Goal: Task Accomplishment & Management: Manage account settings

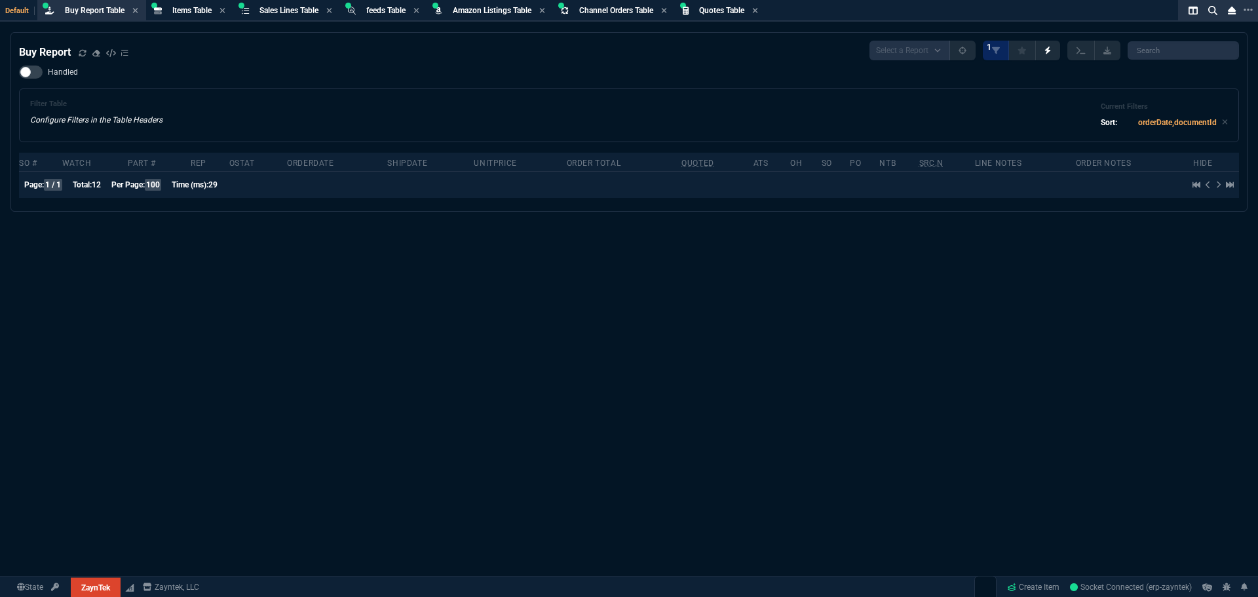
select select "8: NEPT"
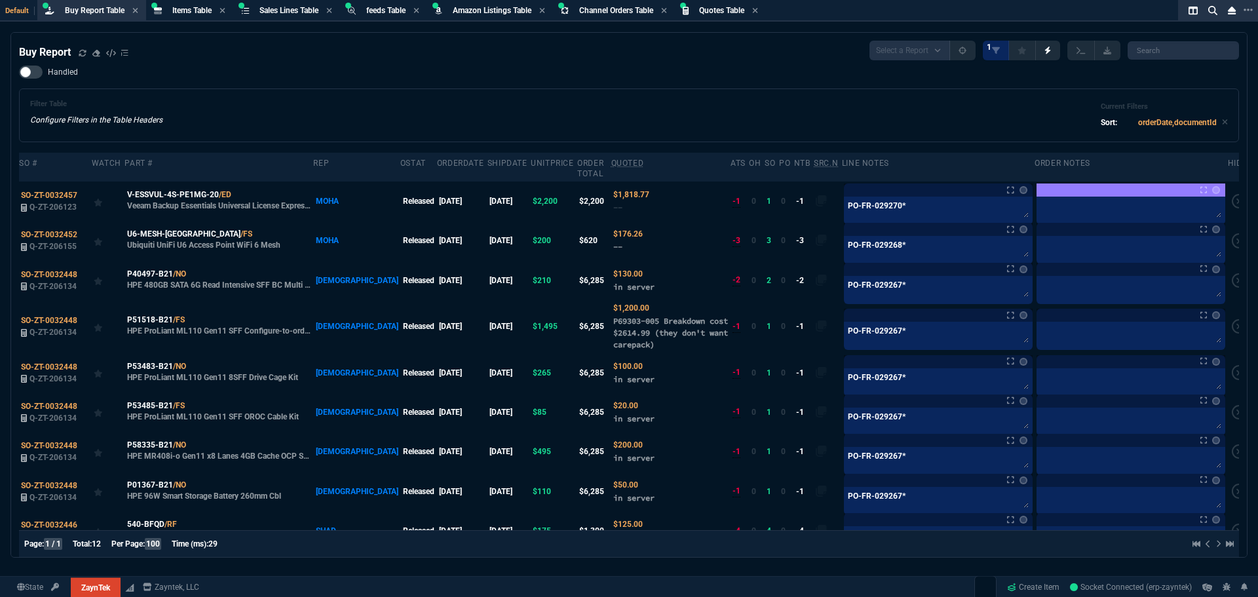
click at [570, 80] on div "Handled Filter Table Configure Filters in the Table Headers Current Filters Sor…" at bounding box center [629, 104] width 1220 height 77
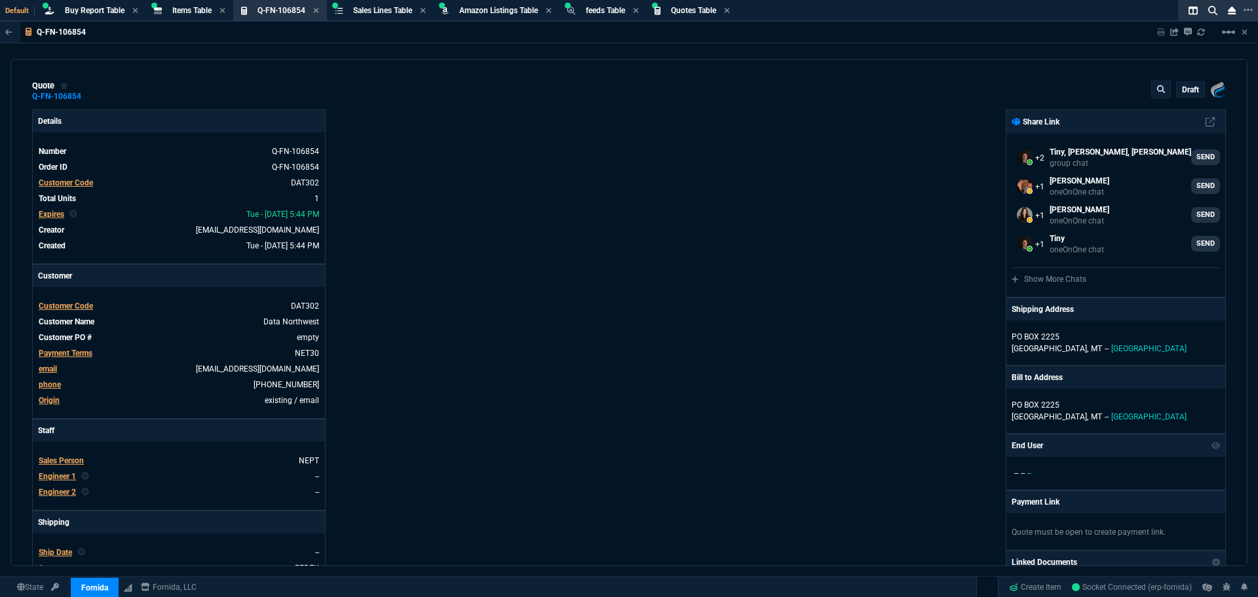
select select "8: NEPT"
click at [536, 140] on div "Details Number Q-FN-106854 Order ID Q-FN-106854 Customer Code DAT302 Total Unit…" at bounding box center [330, 447] width 597 height 676
click at [606, 87] on div "quote Q-FN-106854 draft Fornida, LLC 2609 Technology Dr Suite 300 Plano, TX 750…" at bounding box center [629, 91] width 1194 height 21
click at [635, 55] on div "Q-FN-106854 Sharing Q-FN-106854 Link Dev Link Share on Teams linear_scale quote…" at bounding box center [629, 326] width 1258 height 608
click at [638, 60] on div "quote Q-FN-106854 draft Fornida, LLC 2609 Technology Dr Suite 300 Plano, TX 750…" at bounding box center [628, 312] width 1237 height 507
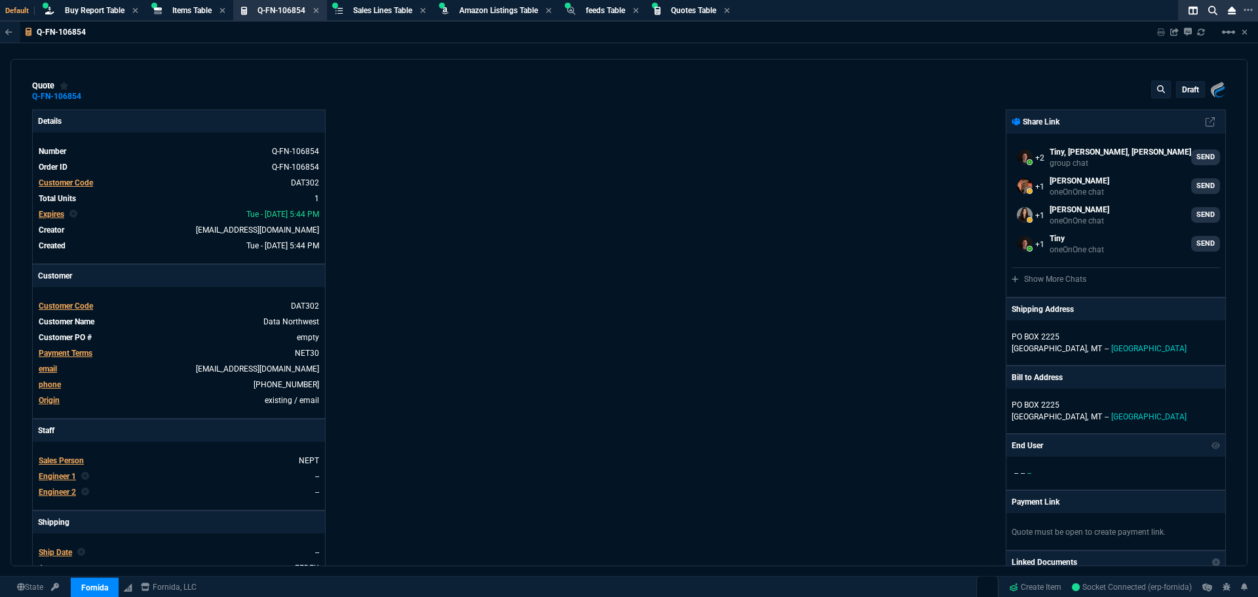
click at [671, 59] on div "quote Q-FN-106854 draft Fornida, LLC 2609 Technology Dr Suite 300 Plano, TX 750…" at bounding box center [628, 312] width 1237 height 507
click at [680, 60] on div "quote Q-FN-106854 draft Fornida, LLC 2609 Technology Dr Suite 300 Plano, TX 750…" at bounding box center [628, 312] width 1237 height 507
click at [681, 60] on div "quote Q-FN-106854 draft Fornida, LLC 2609 Technology Dr Suite 300 Plano, TX 750…" at bounding box center [628, 312] width 1237 height 507
click at [171, 113] on p "Details" at bounding box center [179, 121] width 292 height 22
click at [281, 9] on span "Q-FN-106854" at bounding box center [282, 10] width 48 height 9
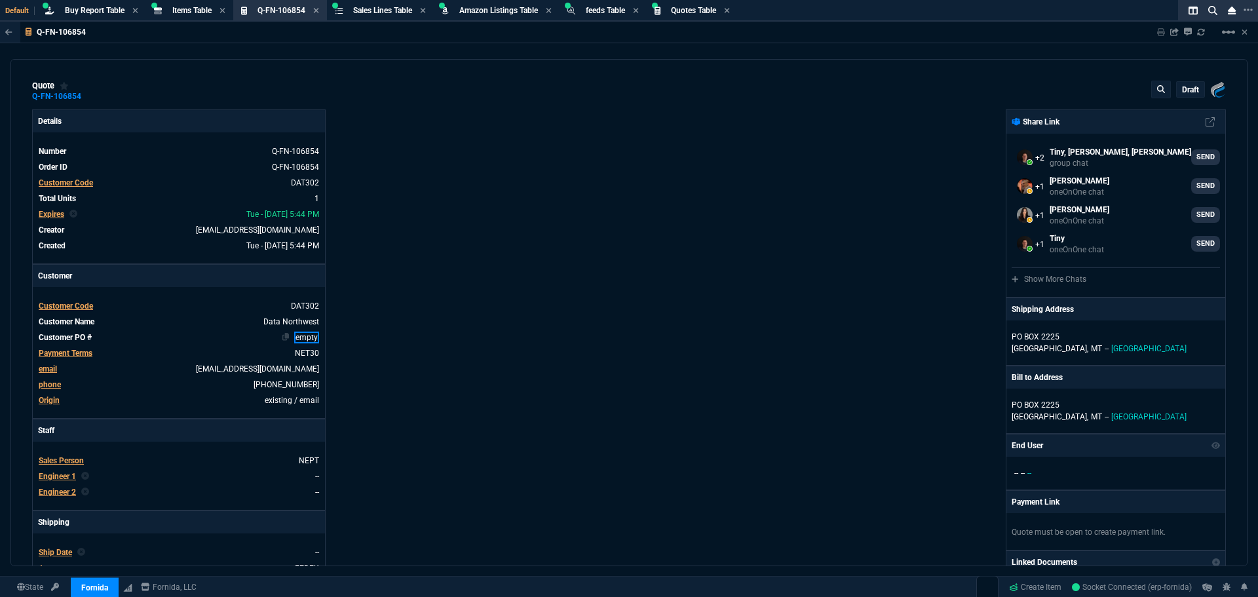
click at [298, 338] on link "empty" at bounding box center [306, 338] width 25 height 12
click at [1091, 346] on span "MT" at bounding box center [1096, 348] width 11 height 9
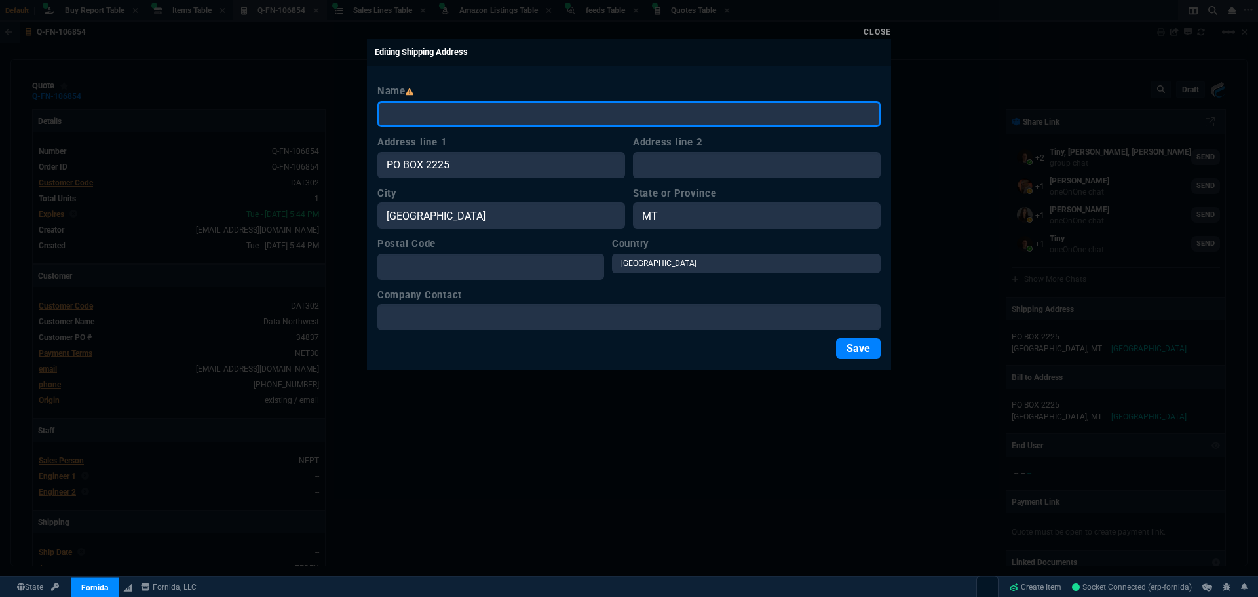
click at [399, 117] on input "Name" at bounding box center [629, 114] width 503 height 26
type input "DATA NORTHWEST"
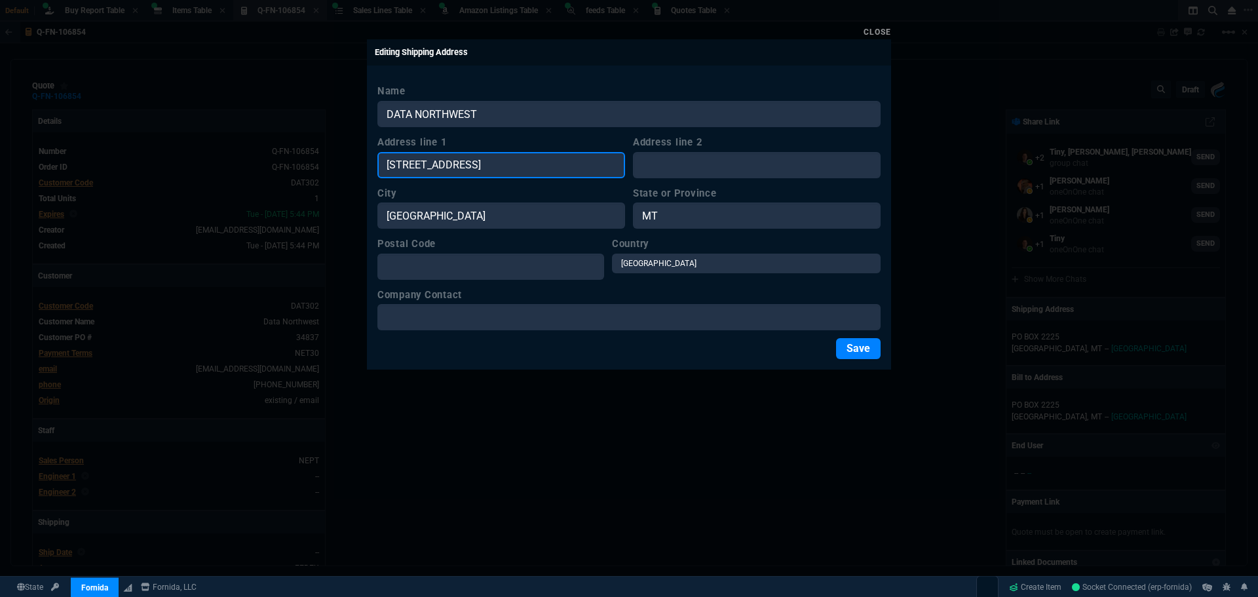
type input "316 1ST AVE SOUTH"
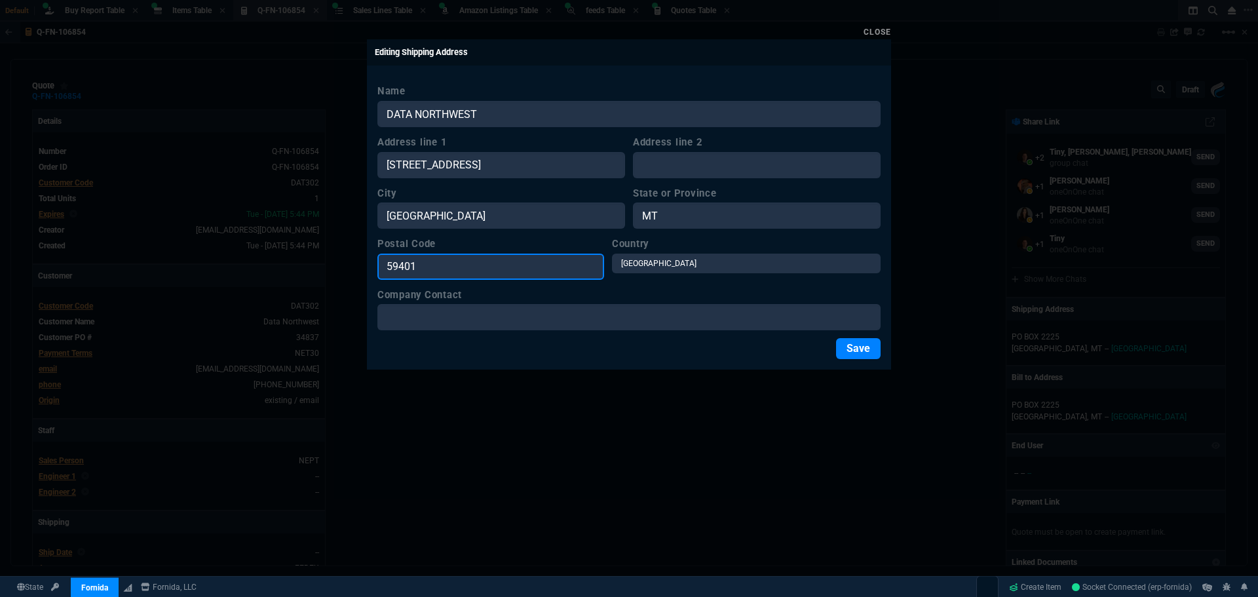
type input "59401"
click at [847, 343] on button "Save" at bounding box center [858, 348] width 45 height 21
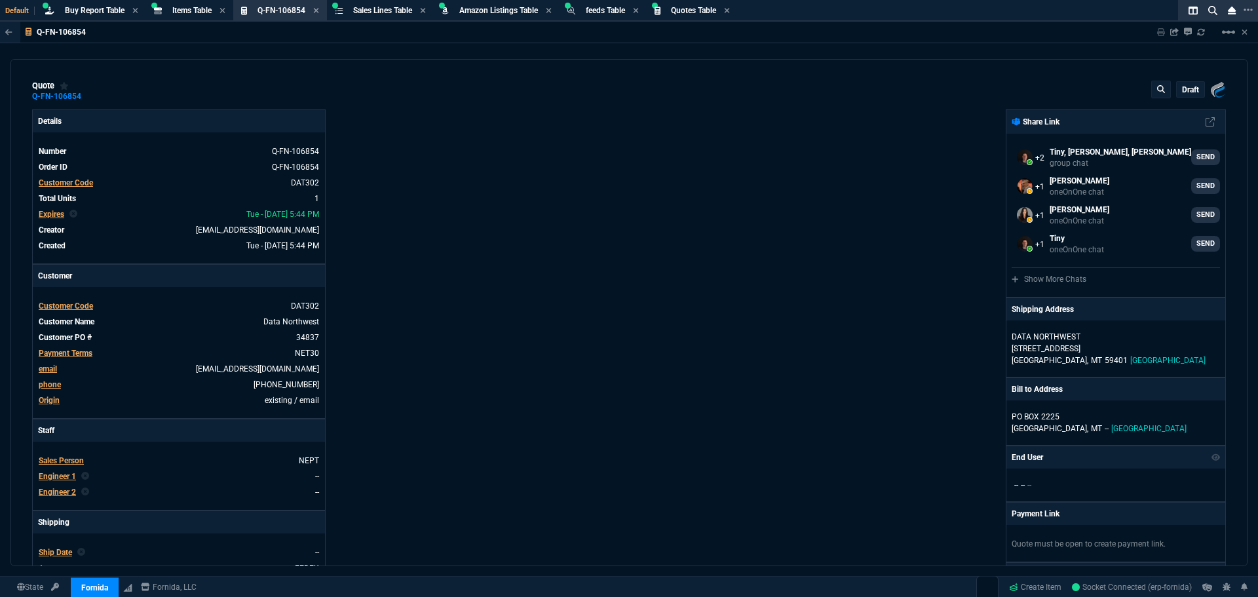
click at [1190, 89] on p "draft" at bounding box center [1190, 90] width 17 height 10
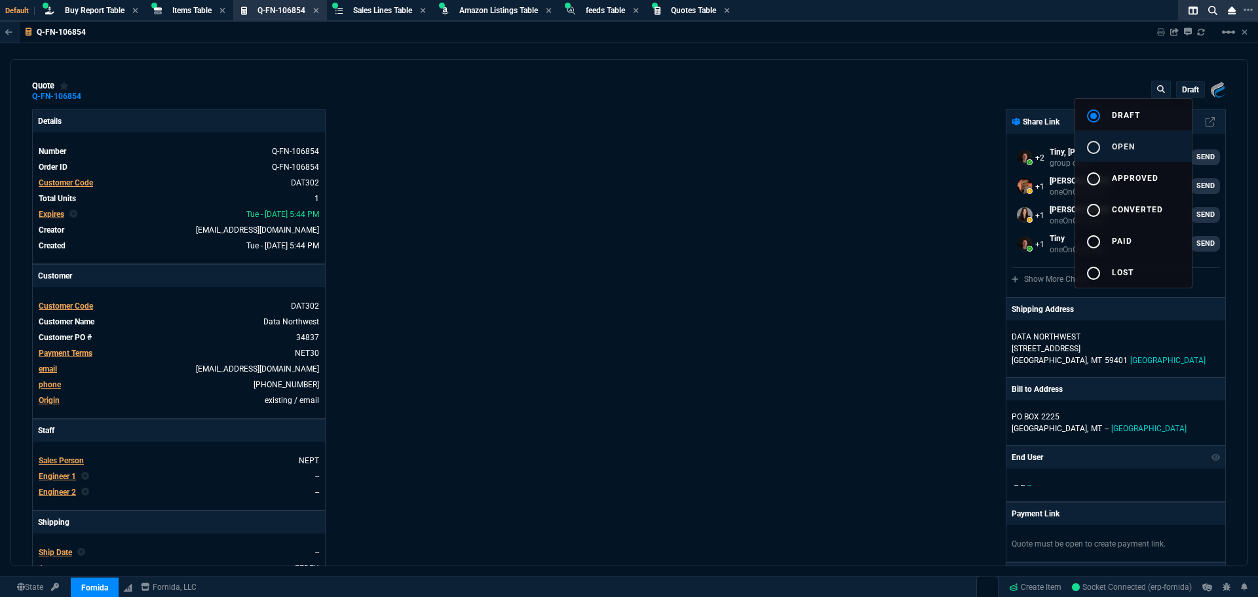
click at [1090, 148] on mat-icon "radio_button_unchecked" at bounding box center [1094, 148] width 16 height 16
type input "17"
type input "204"
type input "33"
click at [891, 218] on div at bounding box center [629, 298] width 1258 height 597
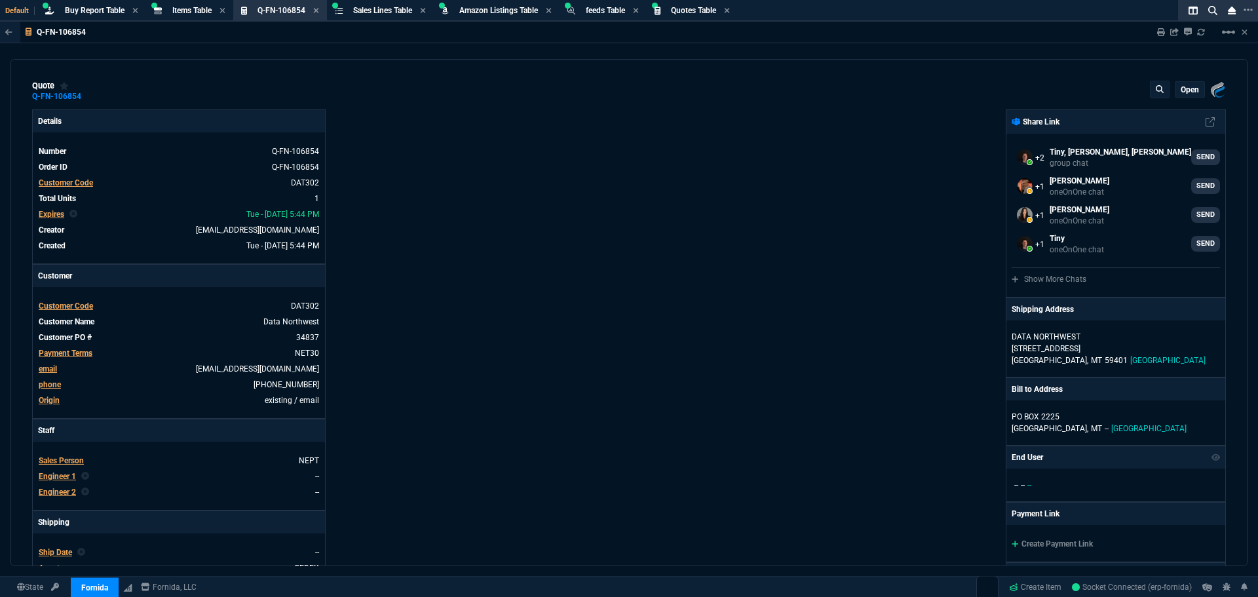
click at [830, 230] on div "Fornida, LLC 2609 Technology Dr Suite 300 Plano, TX 75074 Share Link Tiny, Mich…" at bounding box center [927, 447] width 597 height 676
drag, startPoint x: 577, startPoint y: 189, endPoint x: 583, endPoint y: 183, distance: 8.3
click at [577, 189] on div "Details Number Q-FN-106854 Order ID Q-FN-106854 Customer Code DAT302 Total Unit…" at bounding box center [330, 447] width 597 height 676
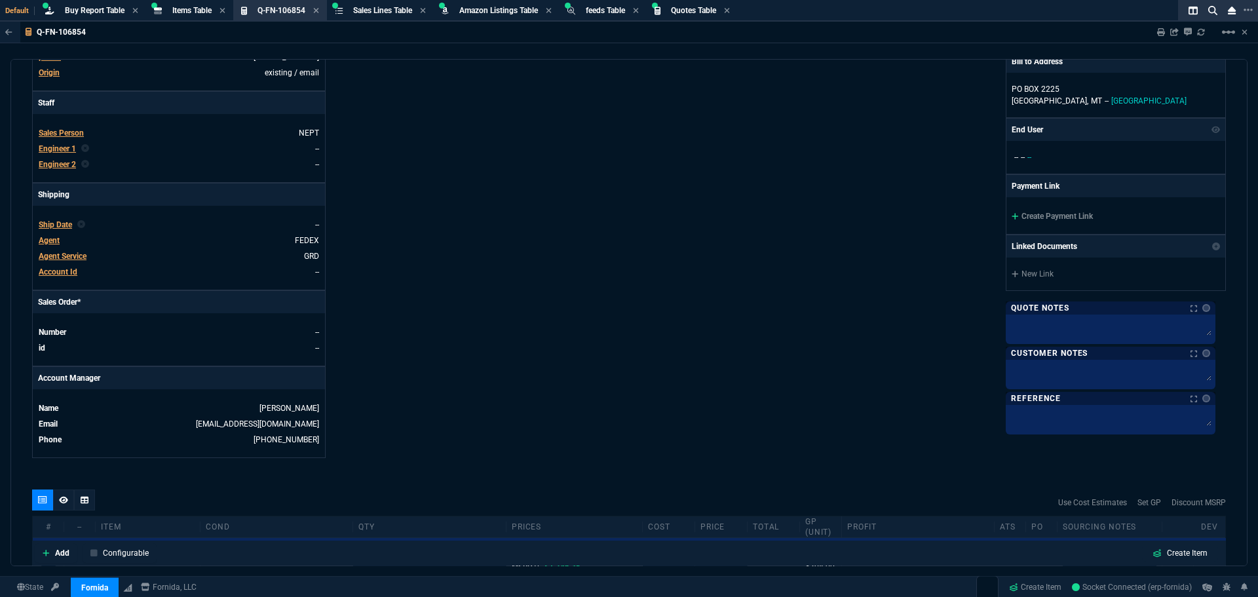
scroll to position [550, 0]
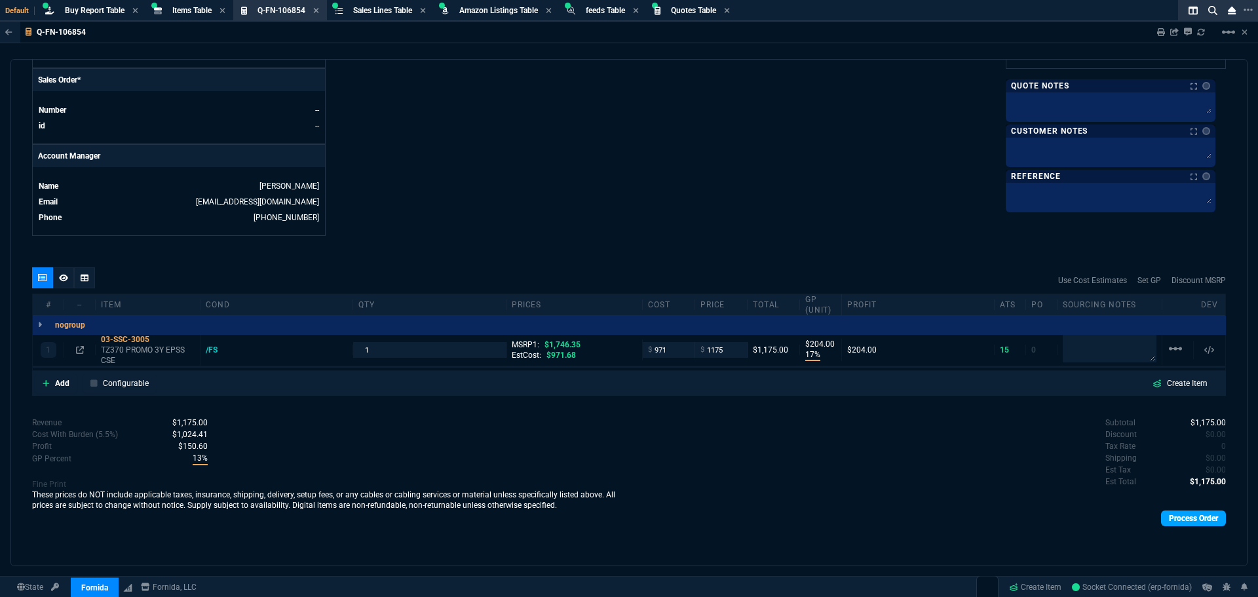
click at [1205, 520] on link "Process Order" at bounding box center [1193, 519] width 65 height 16
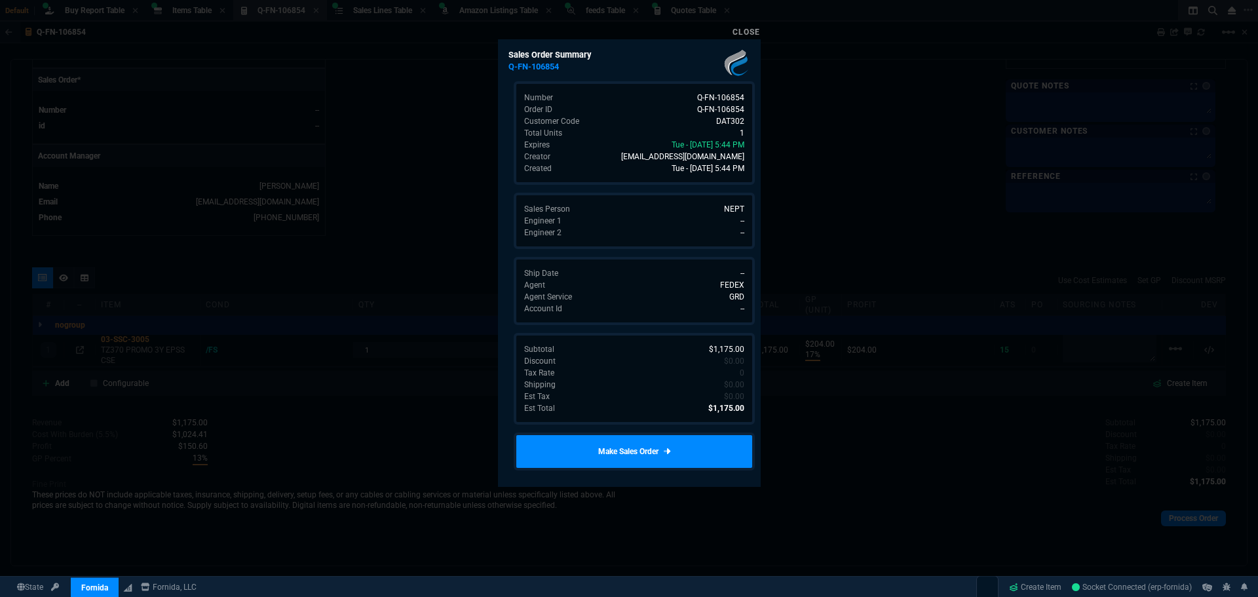
click at [659, 450] on link "Make Sales Order" at bounding box center [634, 452] width 241 height 38
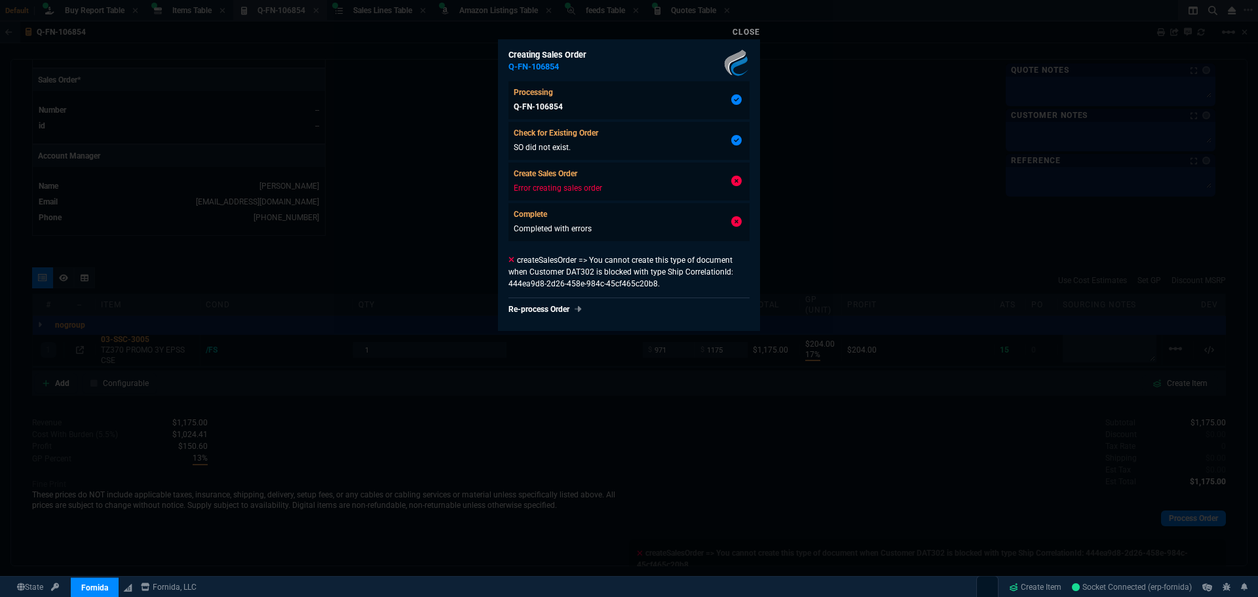
type input "17"
type input "204"
type input "1746.35"
type input "33"
click at [749, 35] on link "Close" at bounding box center [747, 32] width 28 height 9
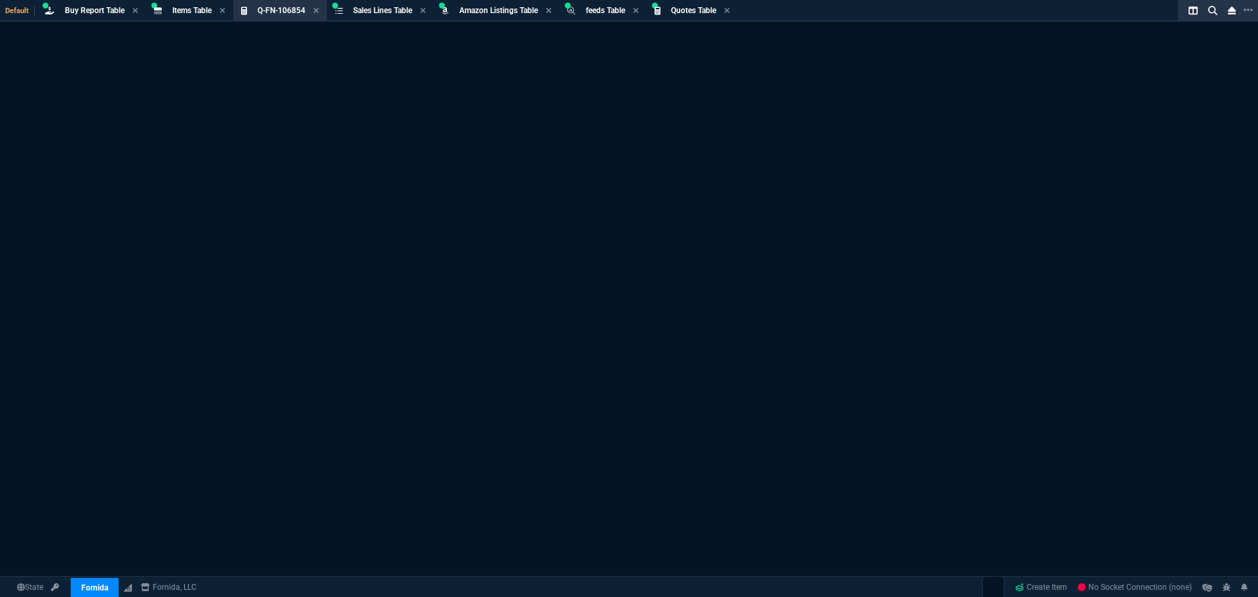
select select "8: NEPT"
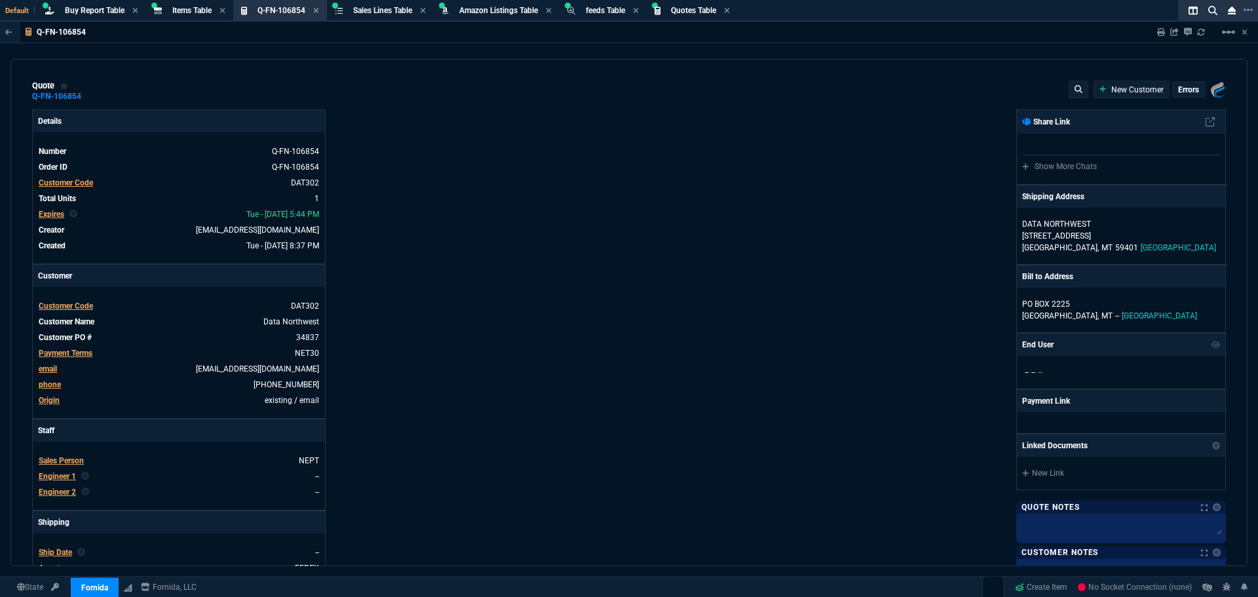
type input "17"
type input "204"
type input "1746.35"
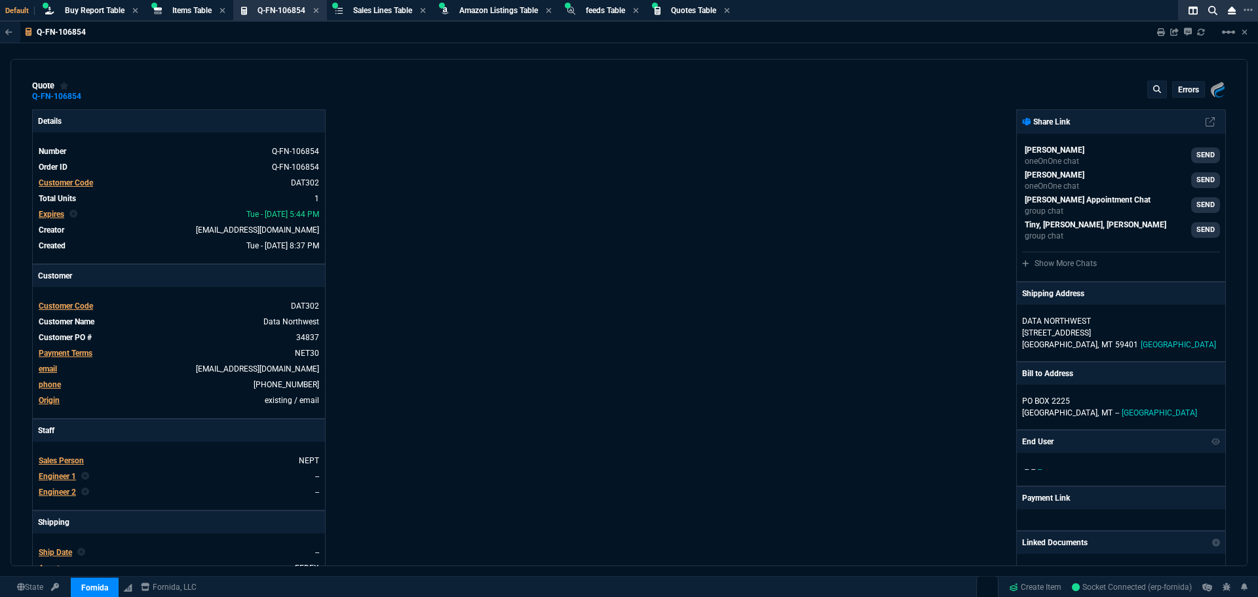
type input "33"
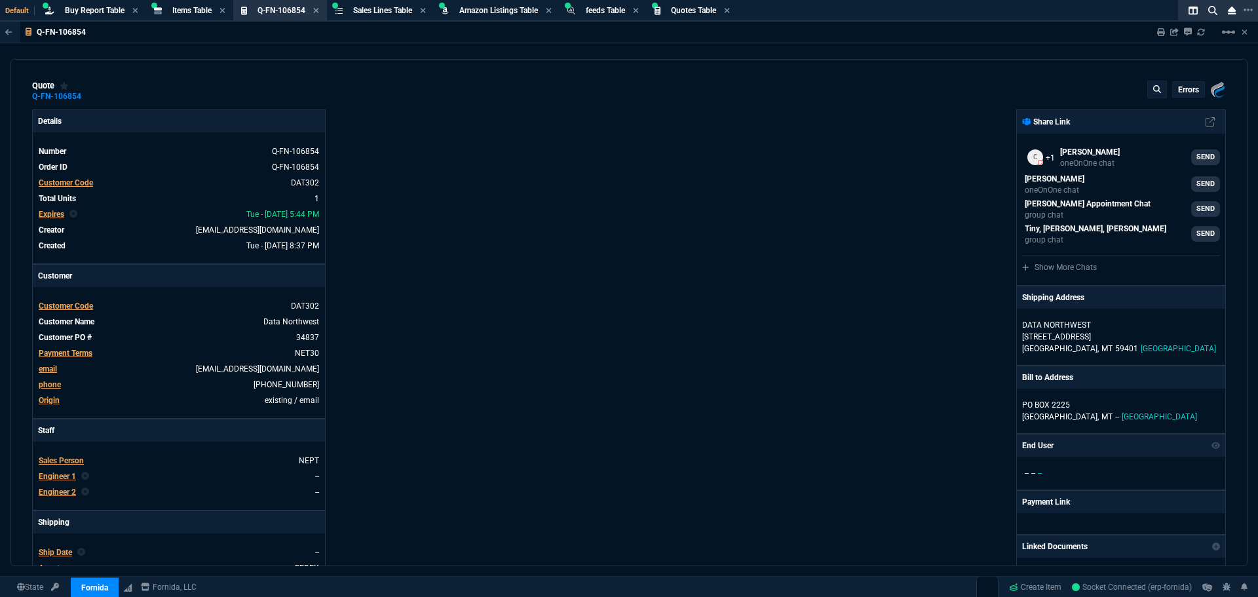
click at [1186, 92] on p "errors" at bounding box center [1189, 90] width 21 height 10
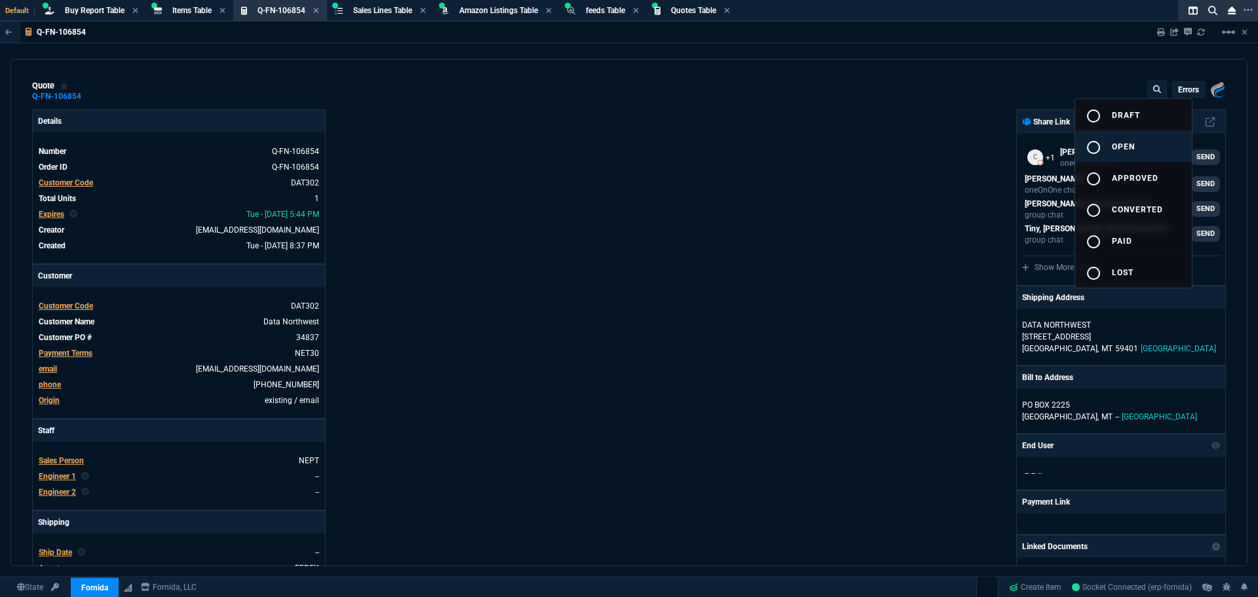
click at [1107, 147] on div "radio_button_unchecked" at bounding box center [1099, 148] width 26 height 16
click at [889, 241] on div at bounding box center [629, 298] width 1258 height 597
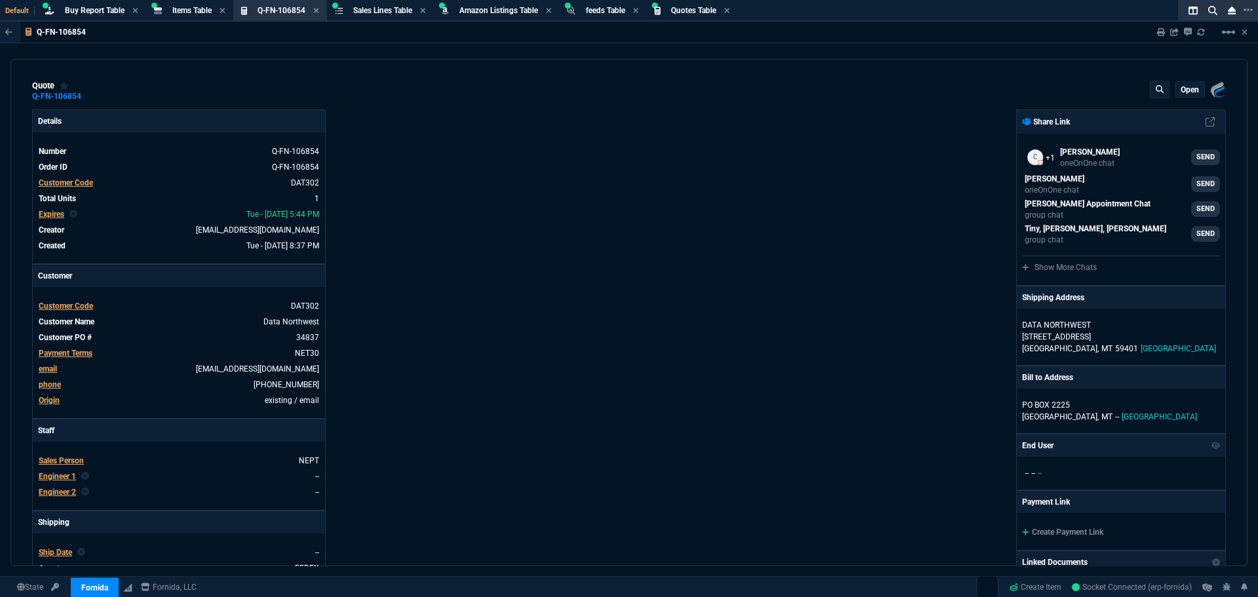
type input "17"
type input "204"
type input "33"
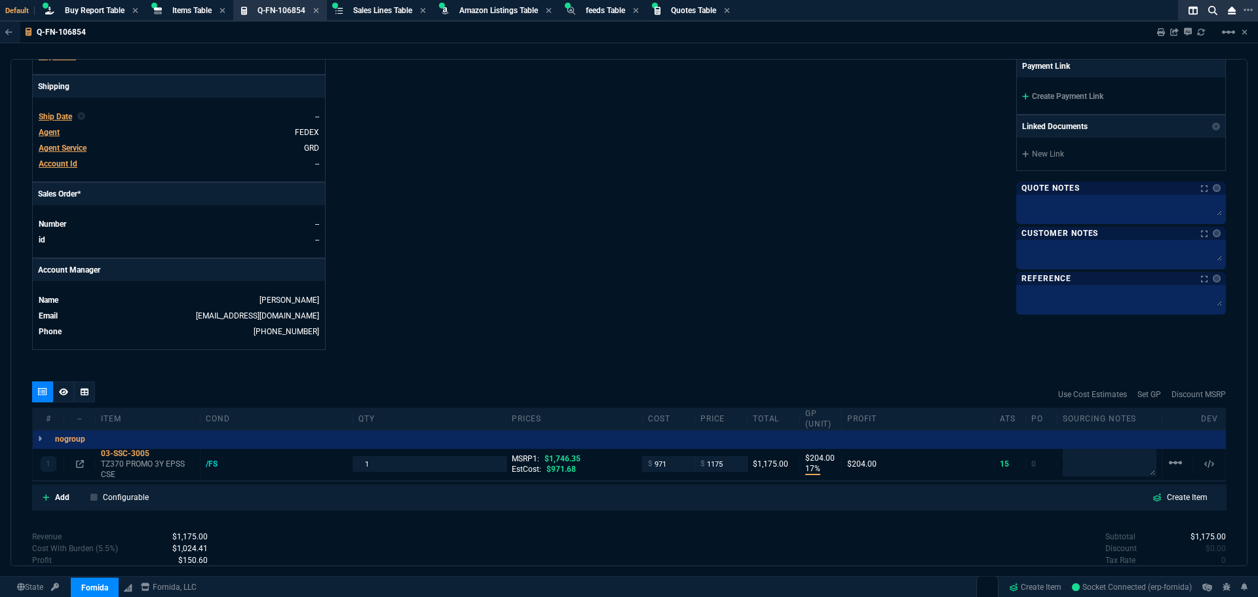
scroll to position [597, 0]
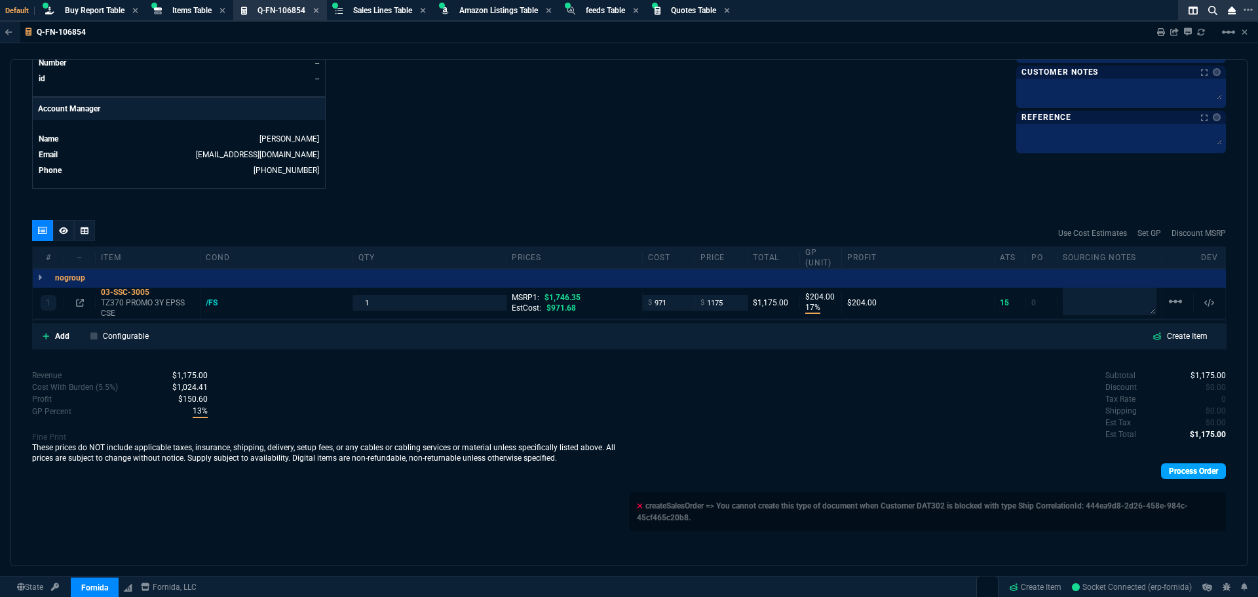
click at [1198, 473] on link "Process Order" at bounding box center [1193, 471] width 65 height 16
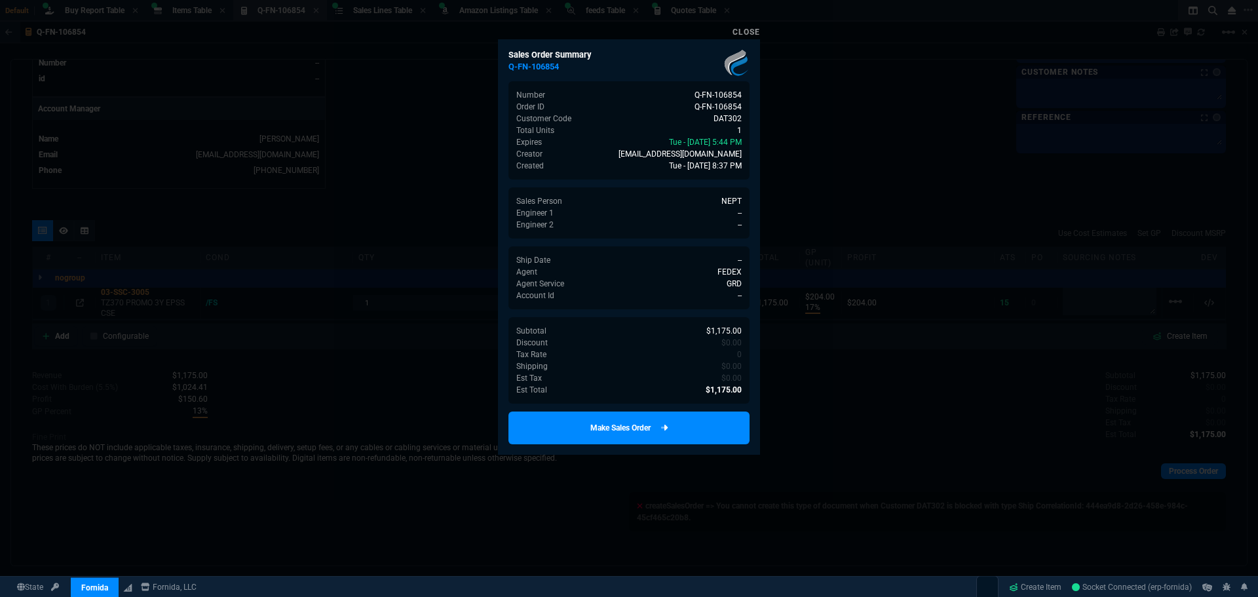
click at [644, 432] on link "Make Sales Order" at bounding box center [629, 428] width 241 height 33
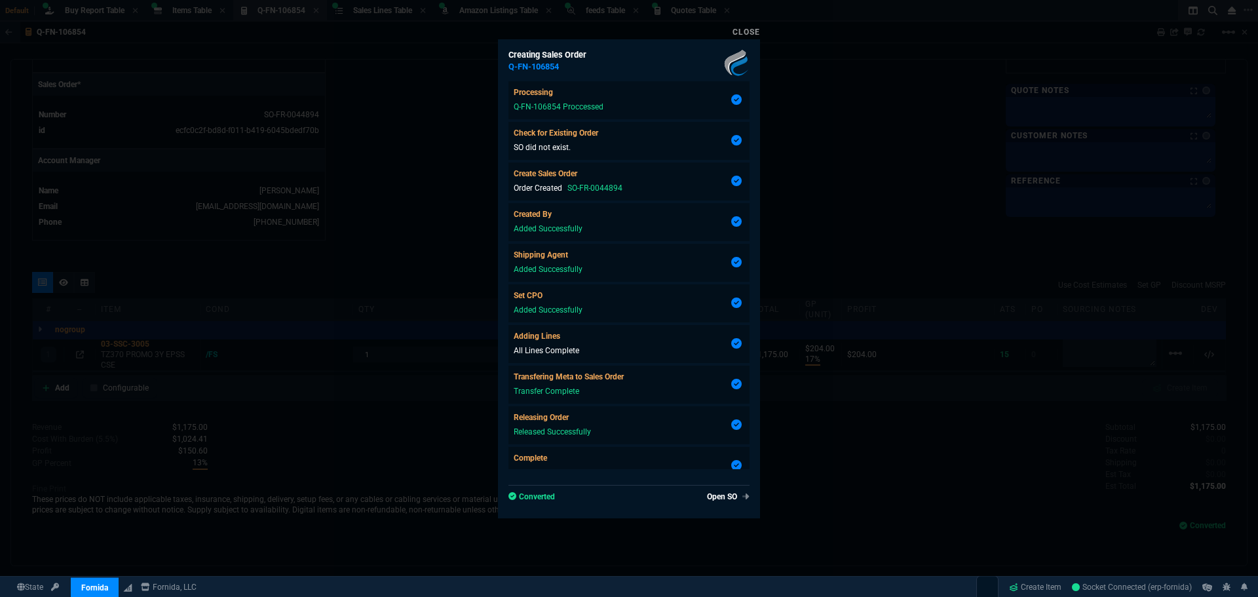
type input "17"
type input "204"
type input "33"
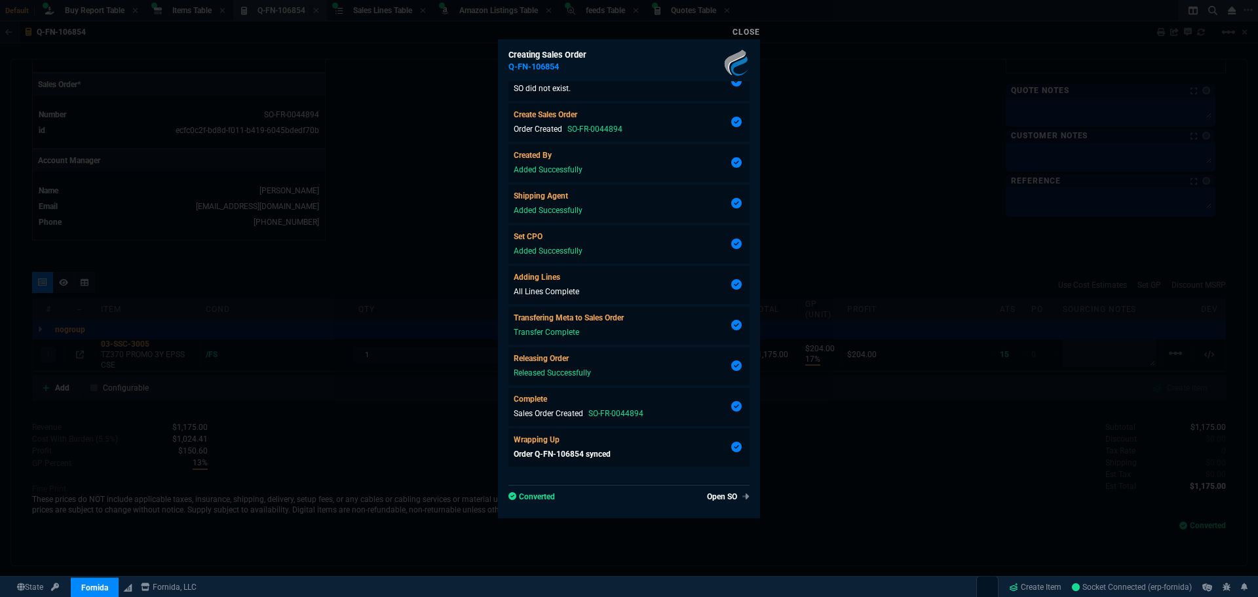
scroll to position [530, 0]
click at [748, 29] on link "Close" at bounding box center [747, 32] width 28 height 9
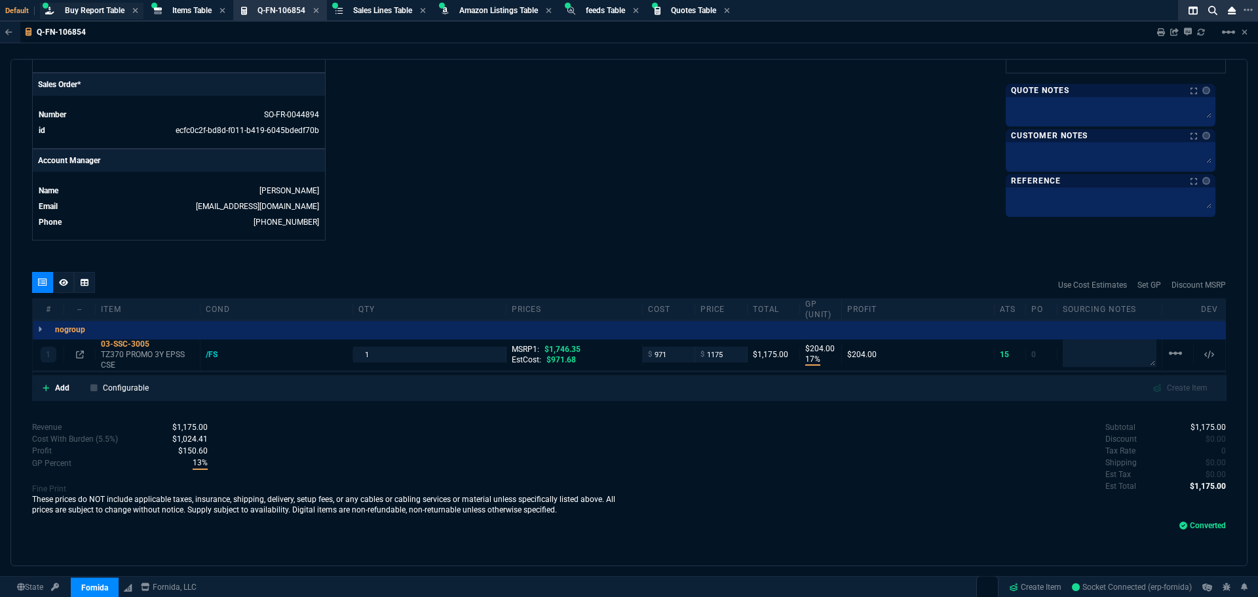
click at [90, 6] on span "Buy Report Table" at bounding box center [95, 10] width 60 height 9
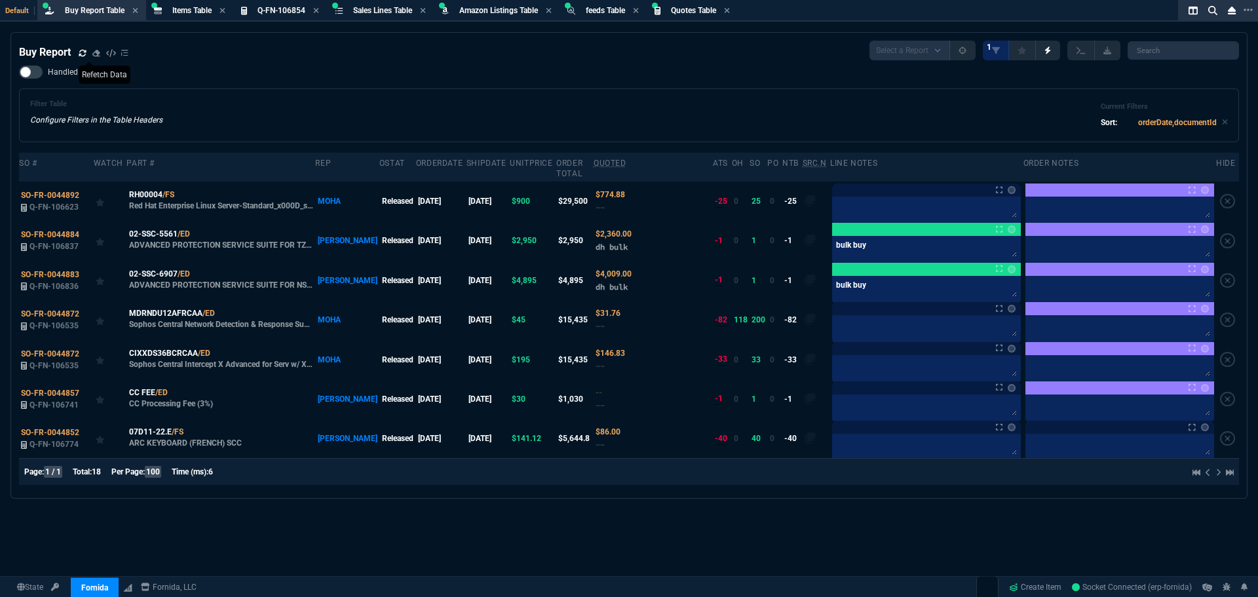
click at [81, 56] on icon at bounding box center [83, 53] width 8 height 8
click at [154, 189] on span "RH00004" at bounding box center [145, 195] width 33 height 12
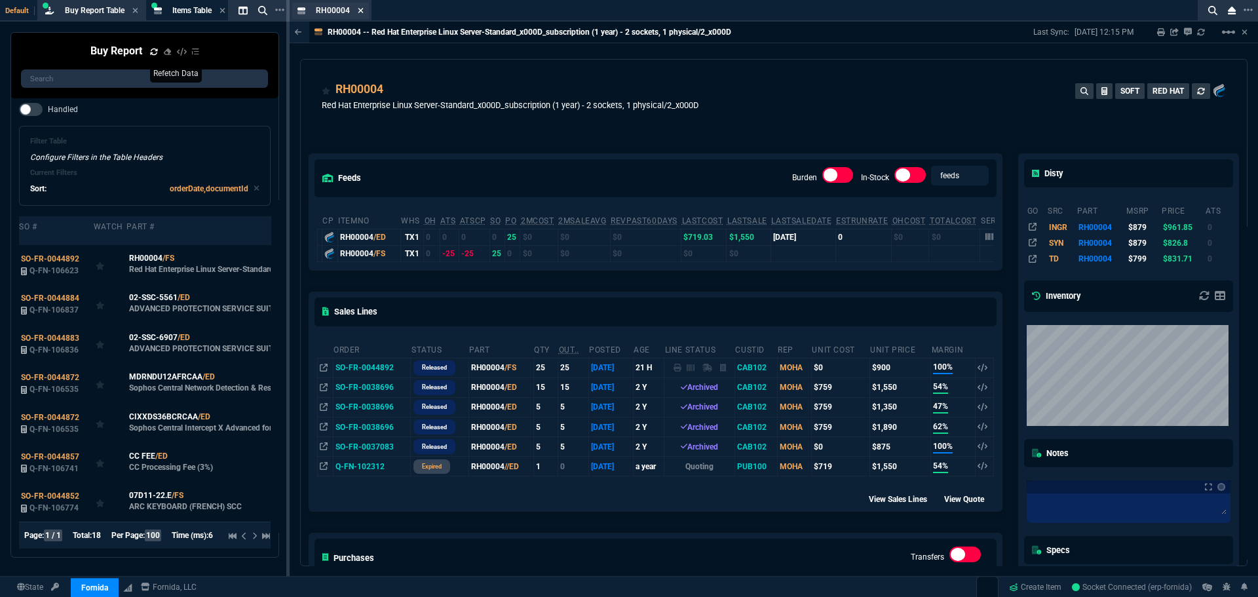
click at [359, 10] on icon at bounding box center [360, 10] width 5 height 5
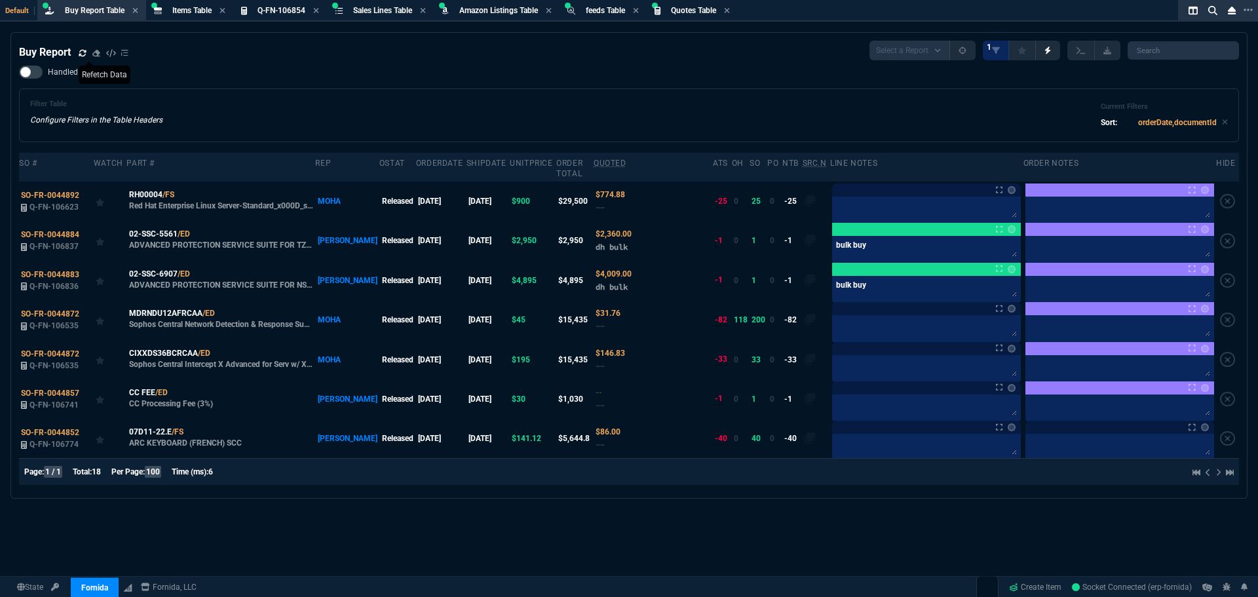
click at [82, 54] on icon at bounding box center [83, 53] width 8 height 8
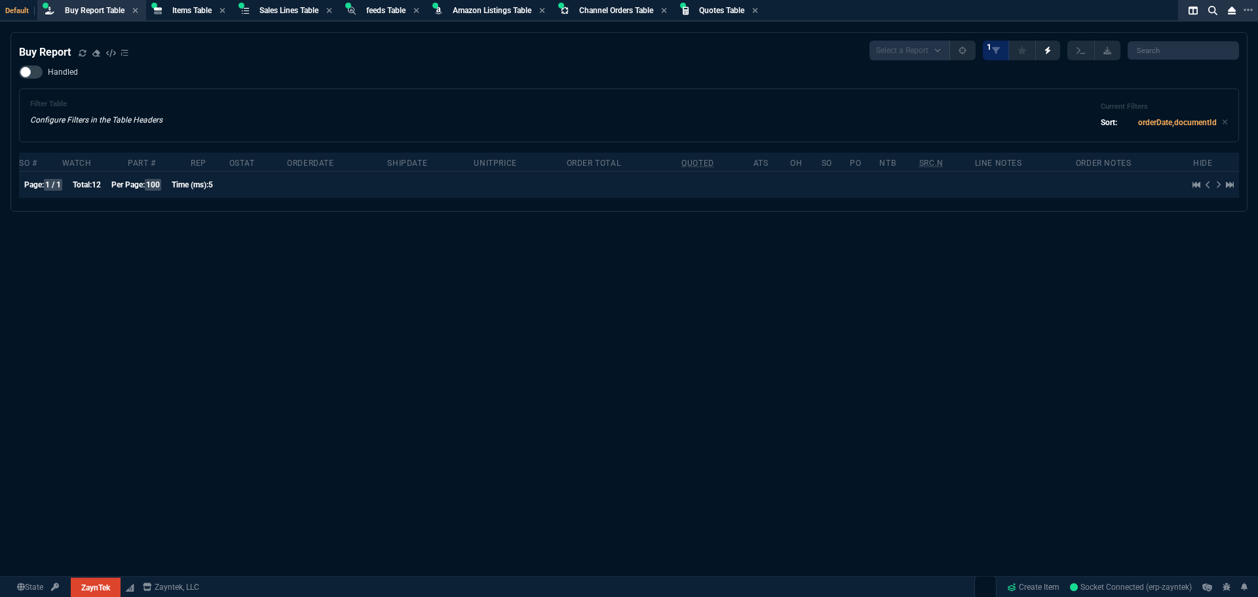
select select "8: NEPT"
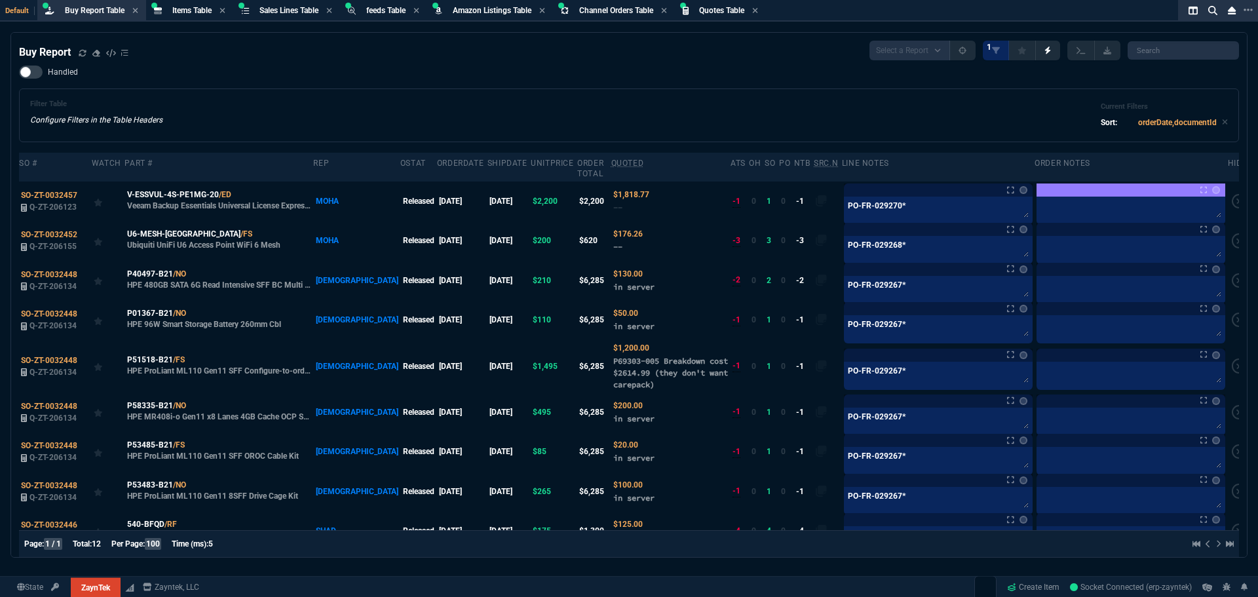
drag, startPoint x: 84, startPoint y: 54, endPoint x: 86, endPoint y: 62, distance: 8.1
click at [84, 54] on icon at bounding box center [83, 53] width 8 height 8
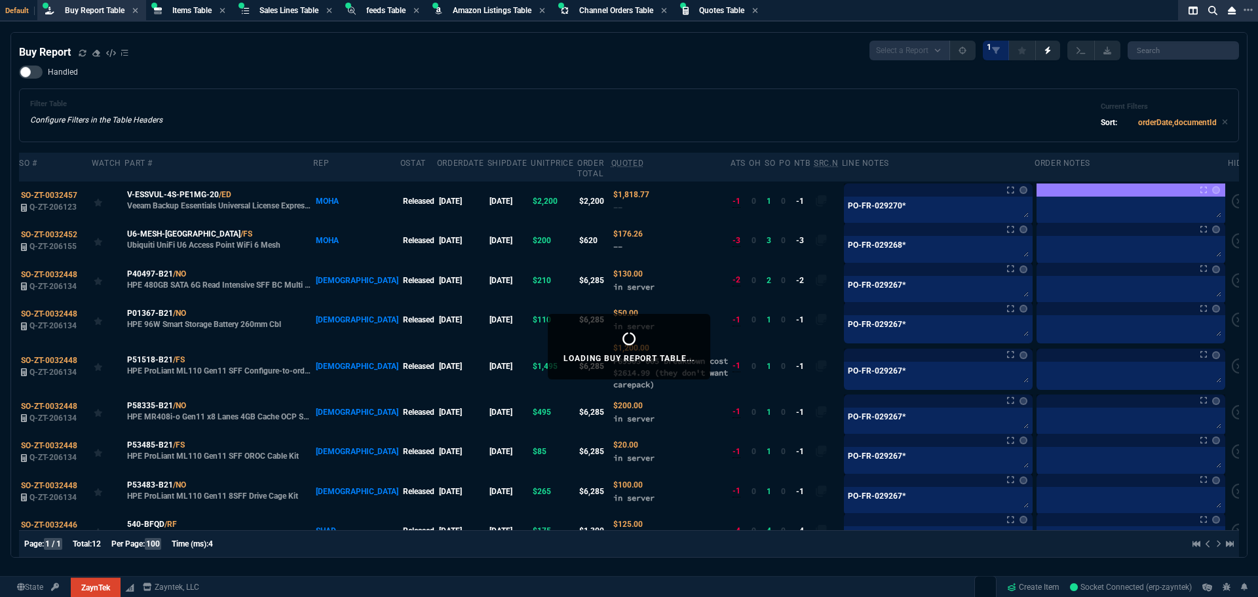
click at [433, 103] on div "Filter Table Configure Filters in the Table Headers Current Filters Sort: order…" at bounding box center [629, 115] width 1198 height 31
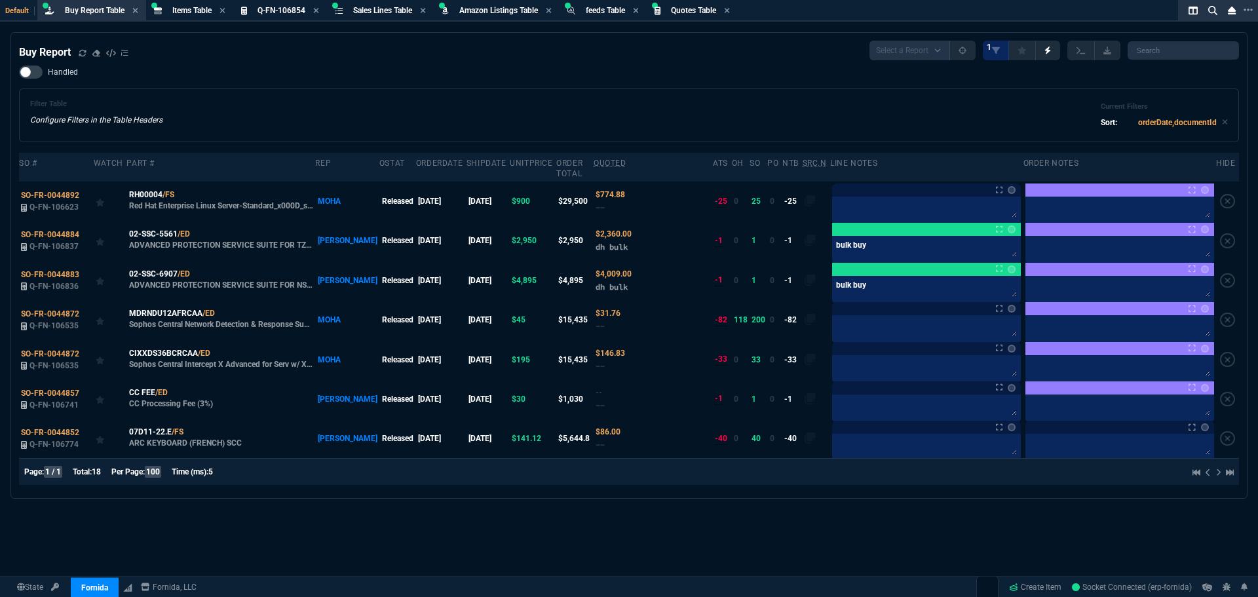
select select "8: NEPT"
click at [447, 56] on div "Buy Report Select a Report Not Purchased 1" at bounding box center [629, 51] width 1220 height 20
click at [198, 10] on span "Items Table" at bounding box center [191, 10] width 39 height 9
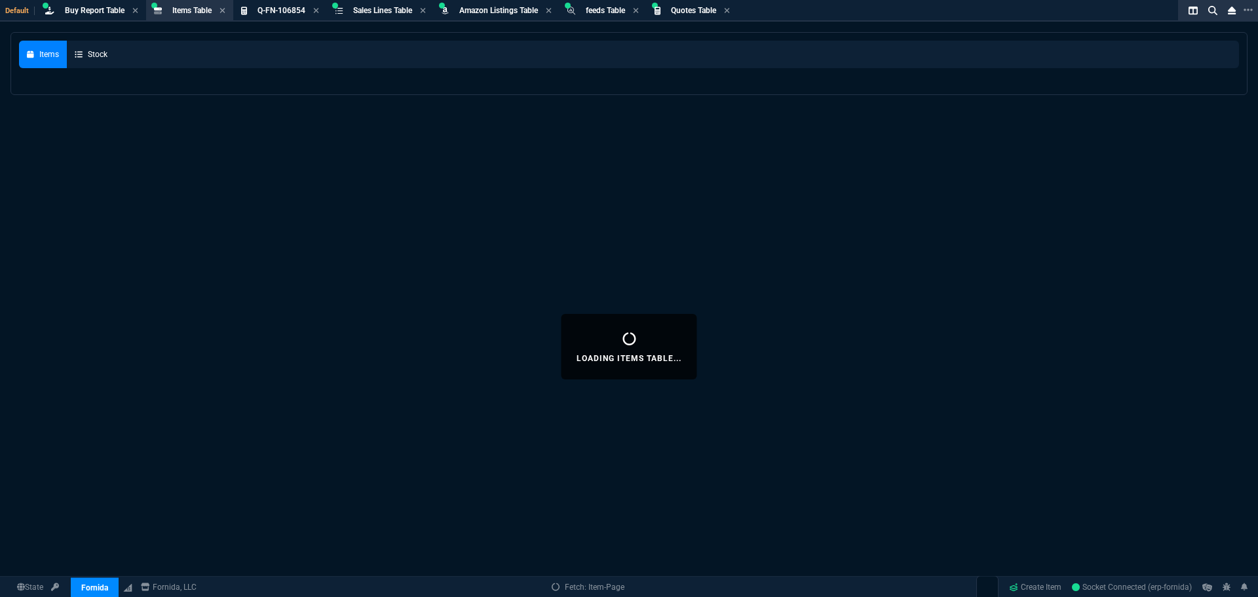
select select
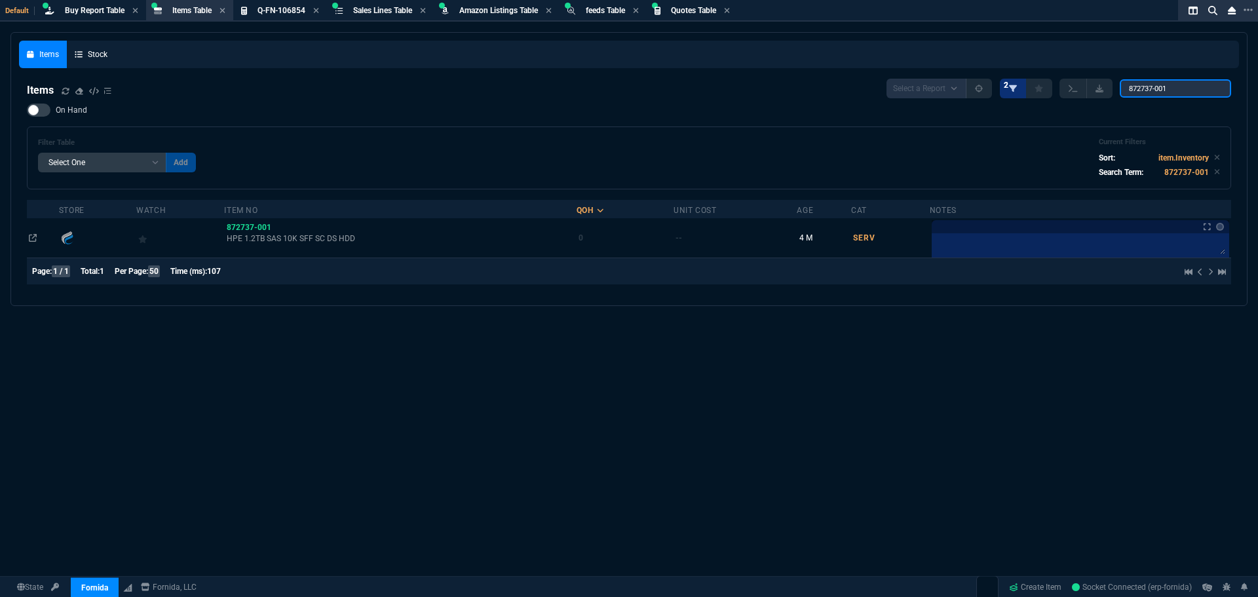
drag, startPoint x: 1177, startPoint y: 85, endPoint x: 1008, endPoint y: 85, distance: 169.1
click at [1016, 85] on div "Select a Report NEW QUERY 2 872737-001" at bounding box center [1059, 89] width 345 height 20
paste input "V-ESSVUL-0I-SU1YP-00"
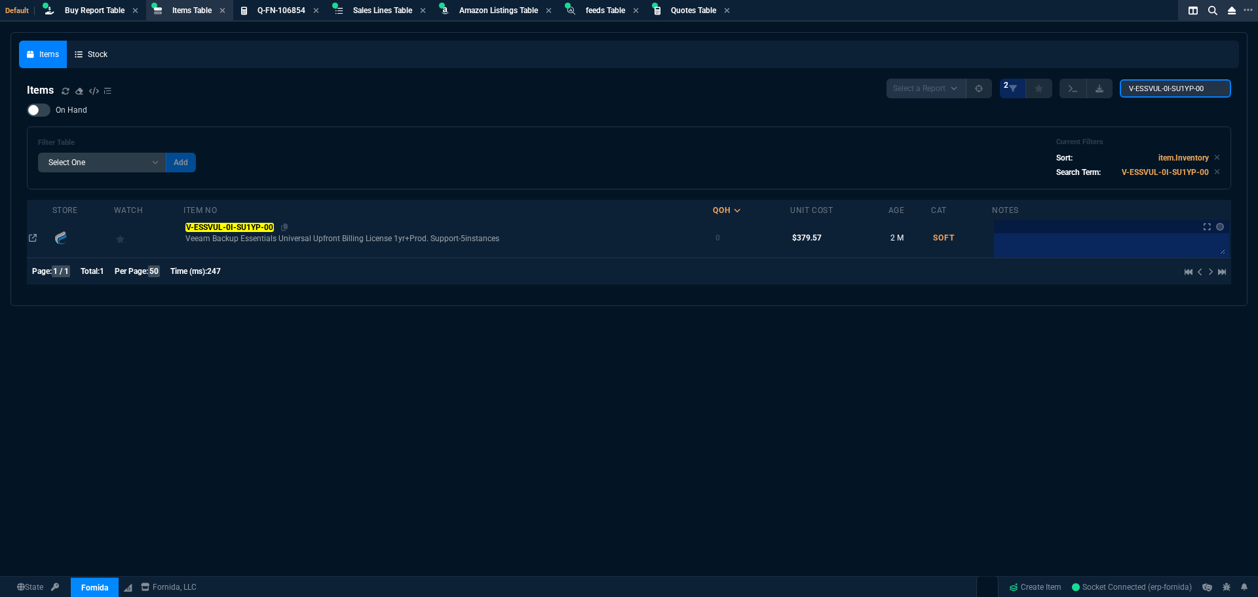
type input "V-ESSVUL-0I-SU1YP-00"
click at [255, 222] on div "V-ESSVUL-0I-SU1YP-00" at bounding box center [448, 228] width 526 height 12
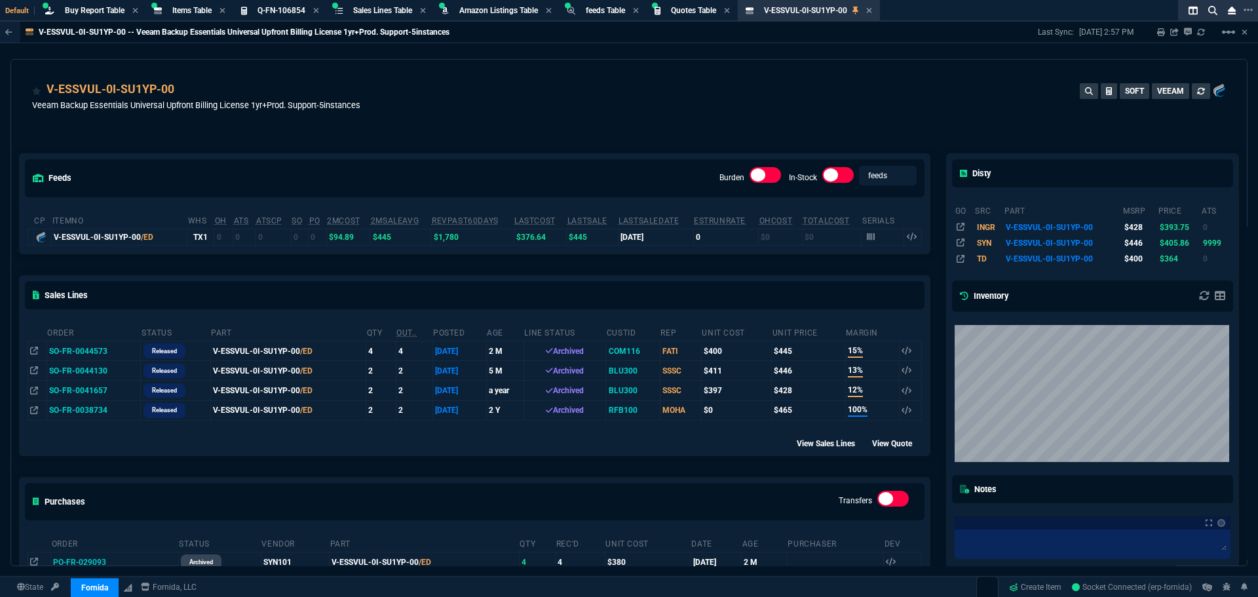
click at [87, 350] on td "SO-FR-0044573" at bounding box center [94, 351] width 94 height 20
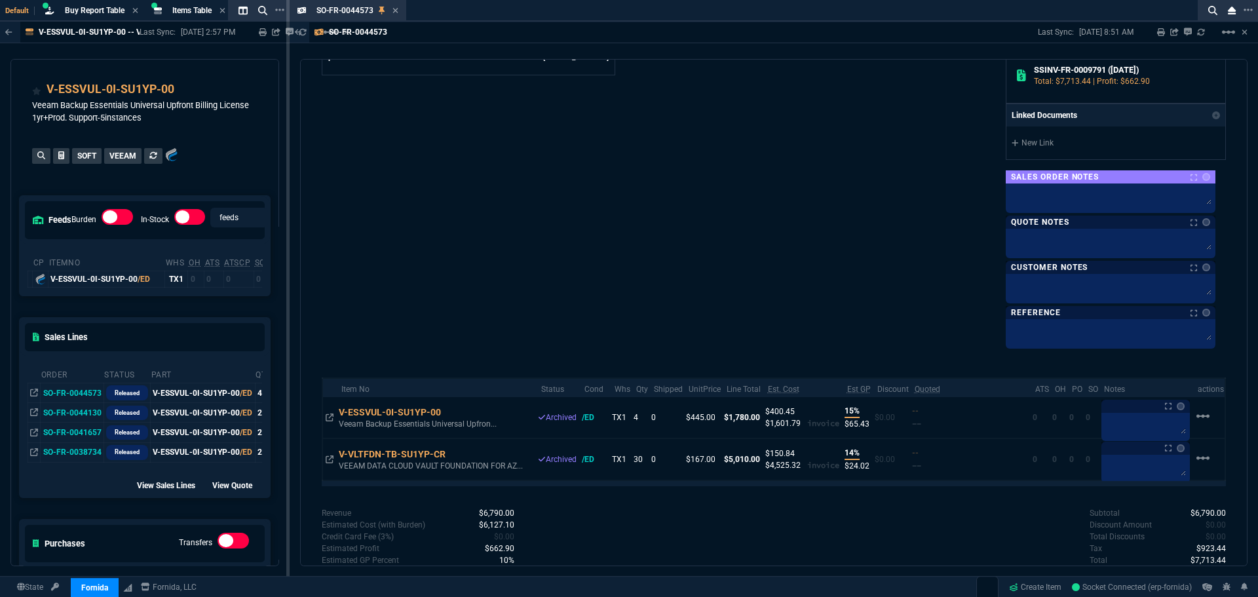
scroll to position [655, 0]
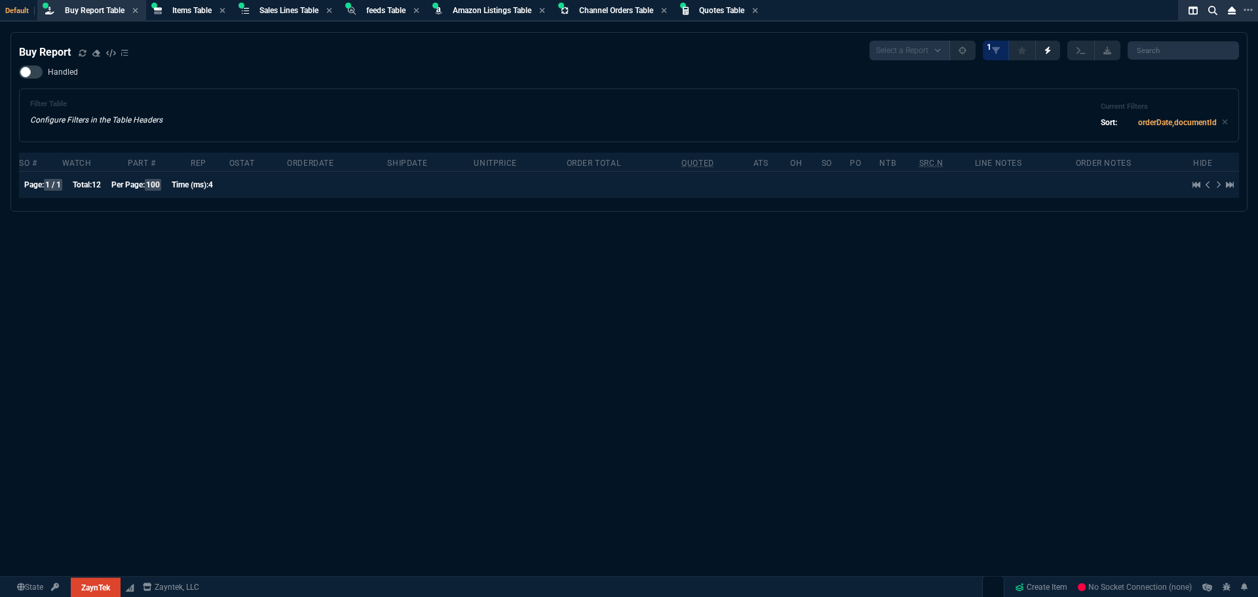
select select "8: NEPT"
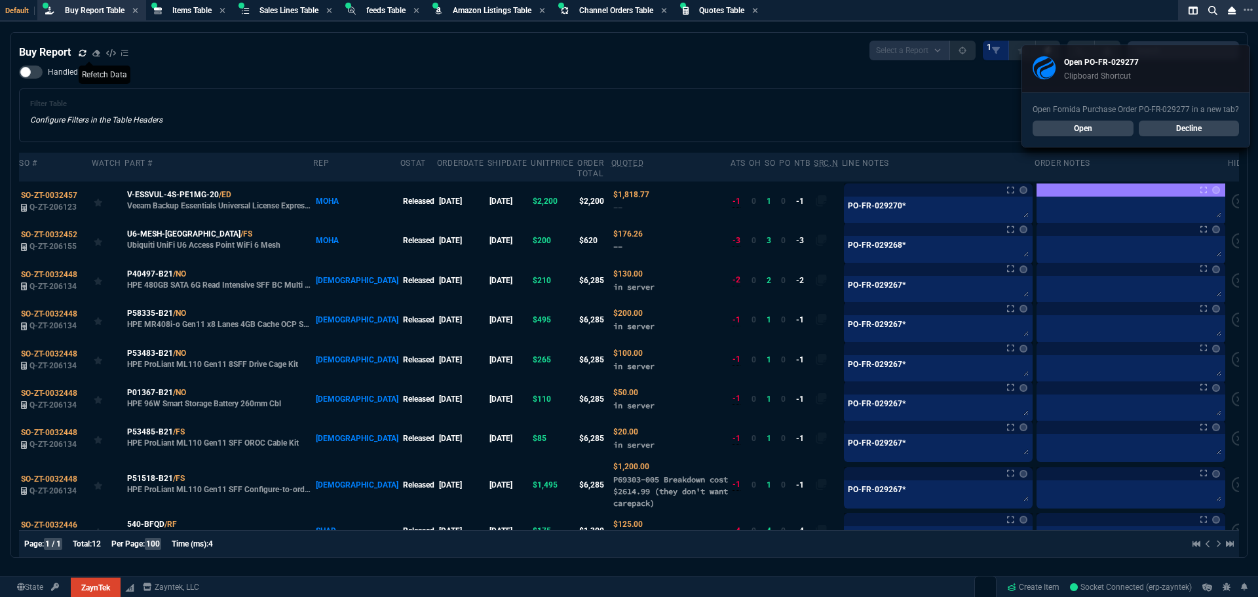
click at [79, 53] on icon at bounding box center [83, 53] width 8 height 8
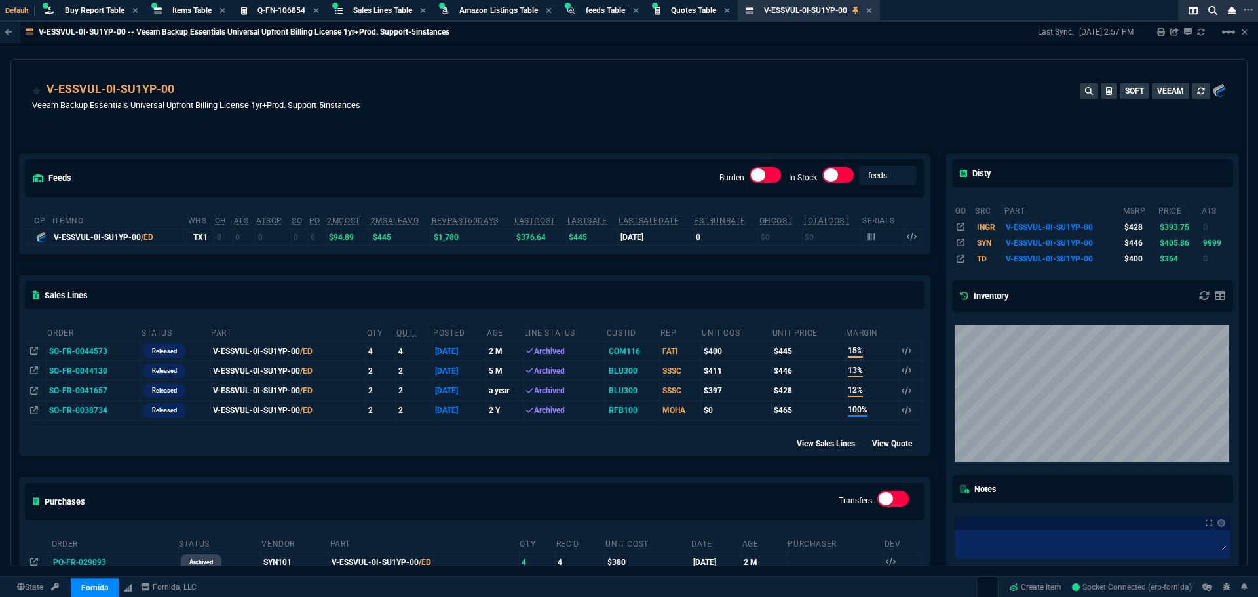
select select "8: NEPT"
click at [102, 13] on span "Buy Report Table" at bounding box center [95, 10] width 60 height 9
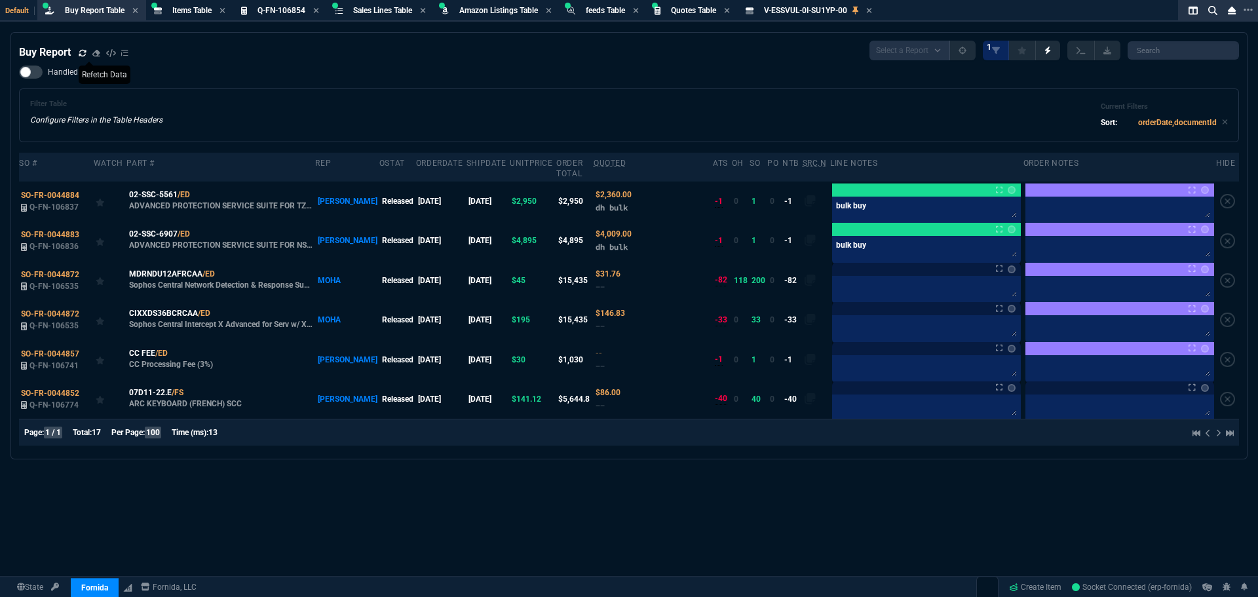
click at [82, 48] on span at bounding box center [83, 53] width 8 height 12
click at [148, 268] on span "MDRNDU12AFRCAA" at bounding box center [165, 274] width 73 height 12
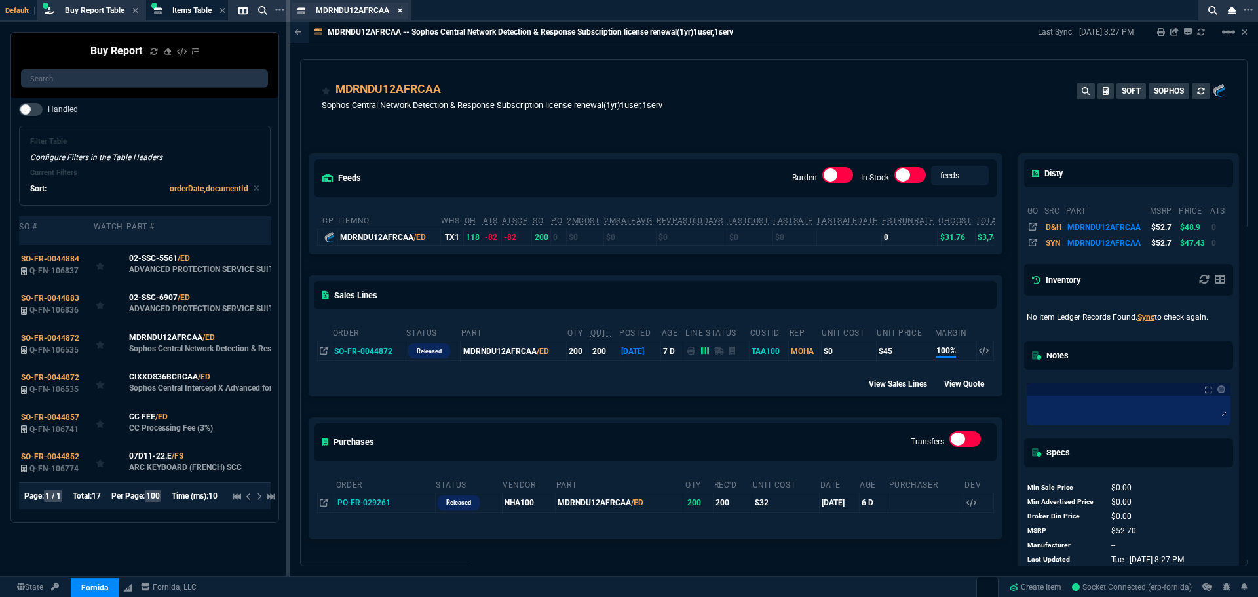
click at [397, 9] on icon at bounding box center [400, 11] width 6 height 8
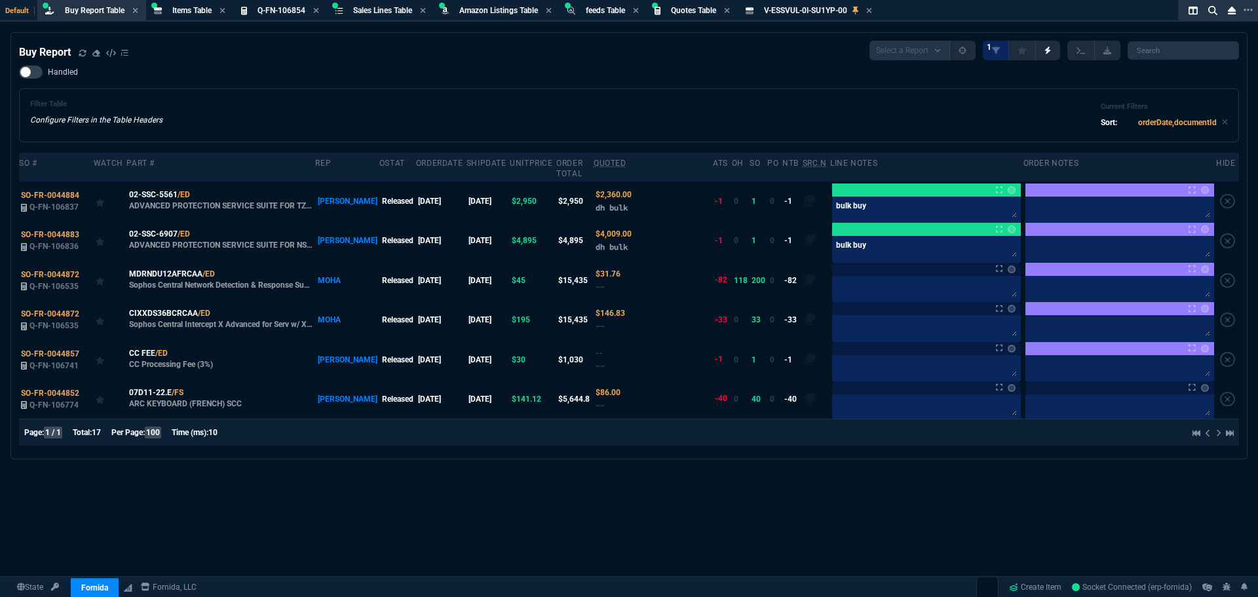
click at [267, 113] on div "Filter Table Configure Filters in the Table Headers Current Filters Sort: order…" at bounding box center [629, 115] width 1198 height 31
